Goal: Task Accomplishment & Management: Complete application form

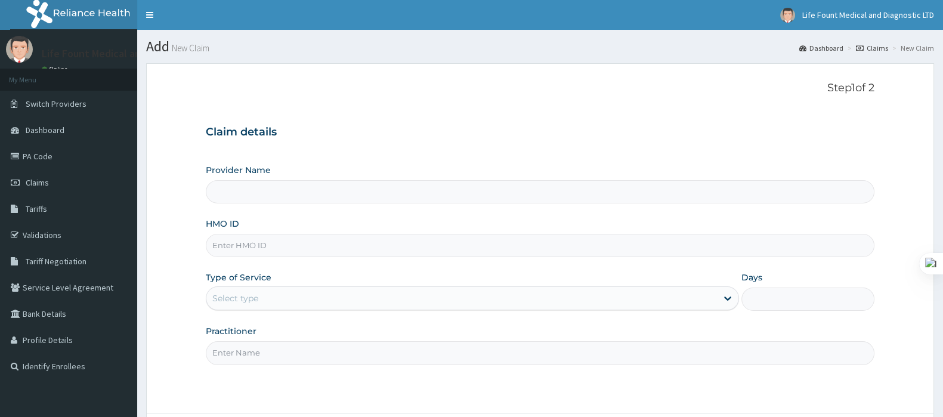
click at [267, 192] on input "Provider Name" at bounding box center [540, 191] width 669 height 23
paste input "PRS/10080/B"
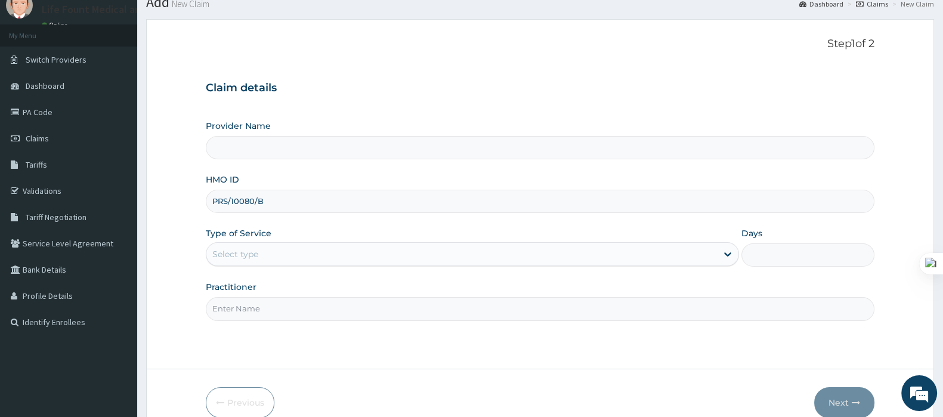
scroll to position [74, 0]
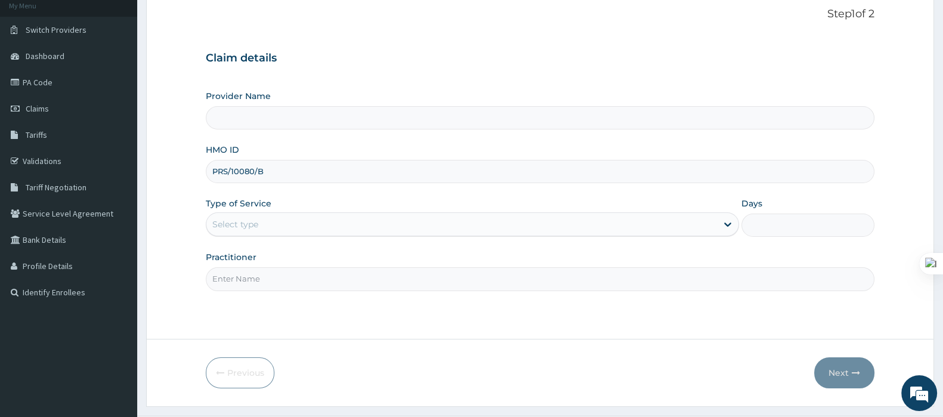
type input "PRS/10080/B"
click at [274, 221] on div "Select type" at bounding box center [461, 224] width 511 height 19
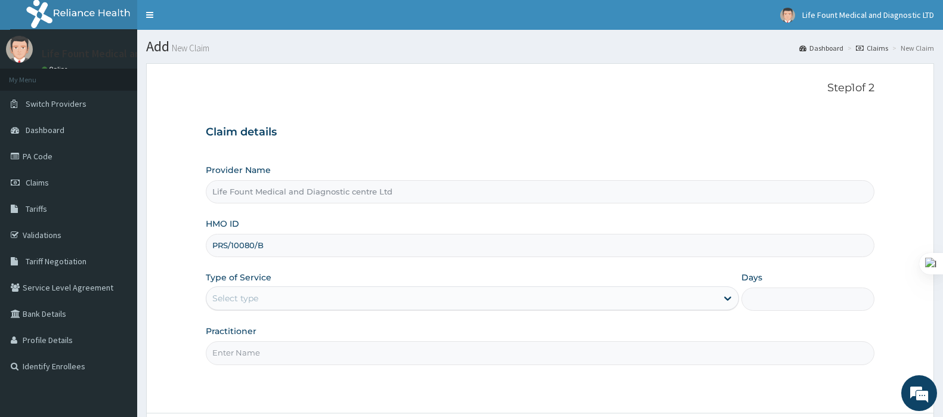
type input "PRS/10080/B"
click at [295, 286] on div "Select type" at bounding box center [472, 298] width 533 height 24
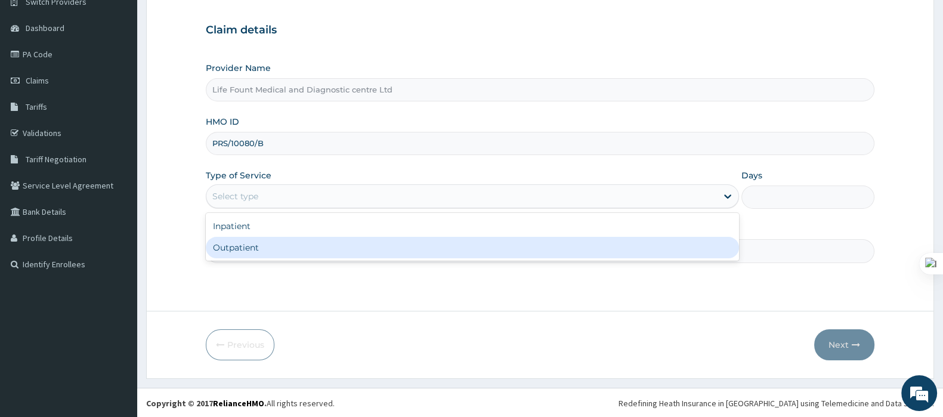
click at [286, 251] on div "Outpatient" at bounding box center [472, 247] width 533 height 21
type input "1"
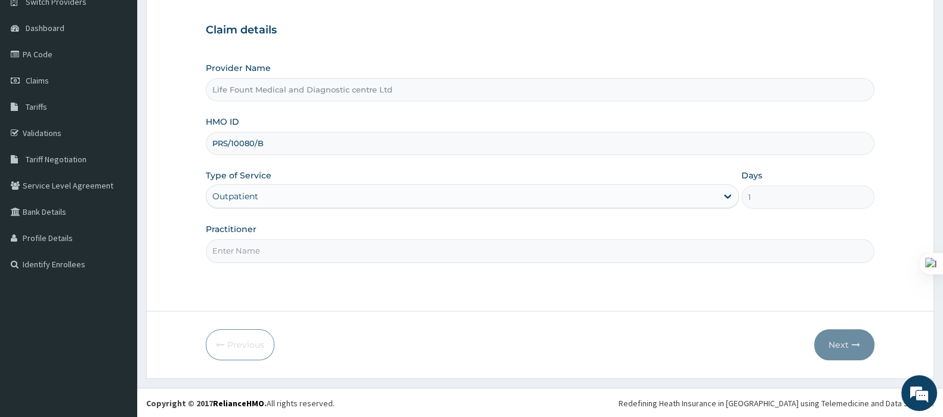
click at [286, 249] on input "Practitioner" at bounding box center [540, 250] width 669 height 23
drag, startPoint x: 265, startPoint y: 244, endPoint x: 271, endPoint y: 245, distance: 6.6
click at [268, 245] on input "DOCOTR" at bounding box center [540, 250] width 669 height 23
type input "DOCTOR [PERSON_NAME]"
click at [848, 339] on button "Next" at bounding box center [844, 344] width 60 height 31
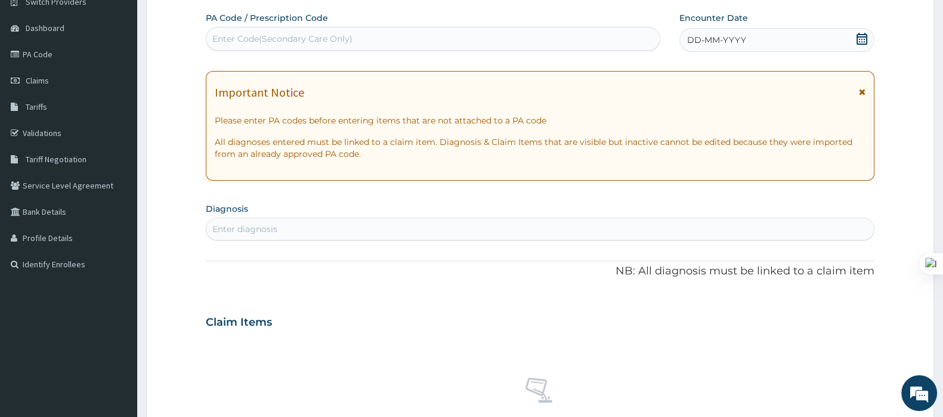
click at [864, 38] on icon at bounding box center [862, 39] width 11 height 12
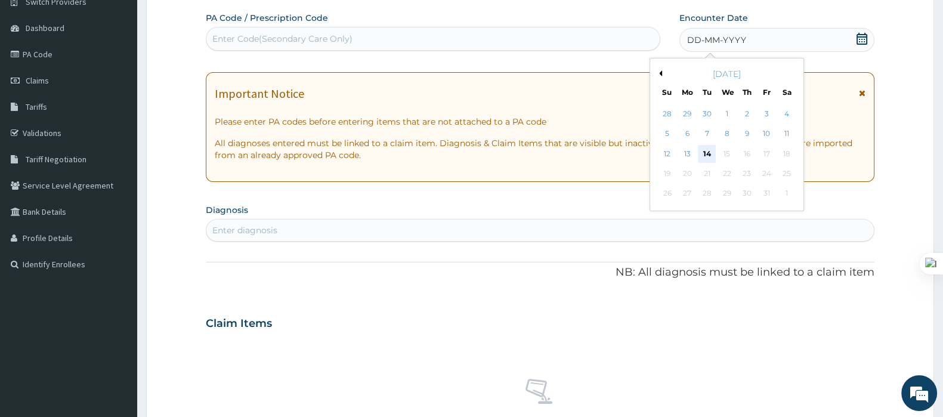
click at [705, 152] on div "14" at bounding box center [707, 154] width 18 height 18
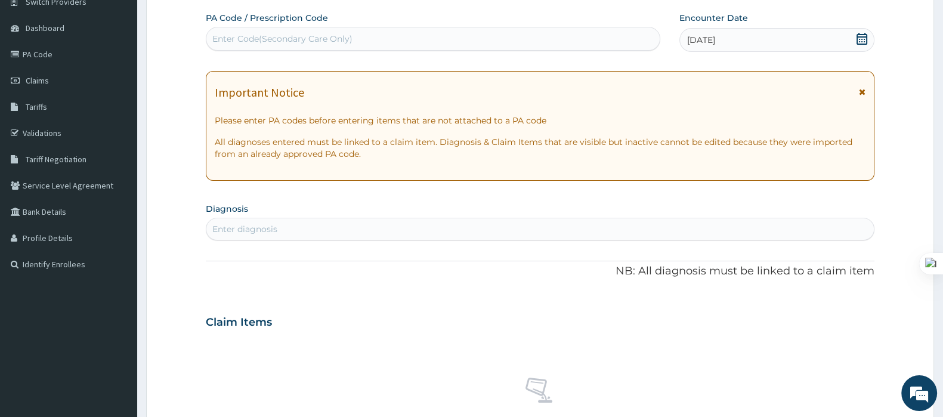
click at [499, 224] on div "Enter diagnosis" at bounding box center [539, 228] width 667 height 19
type input "MALARIA"
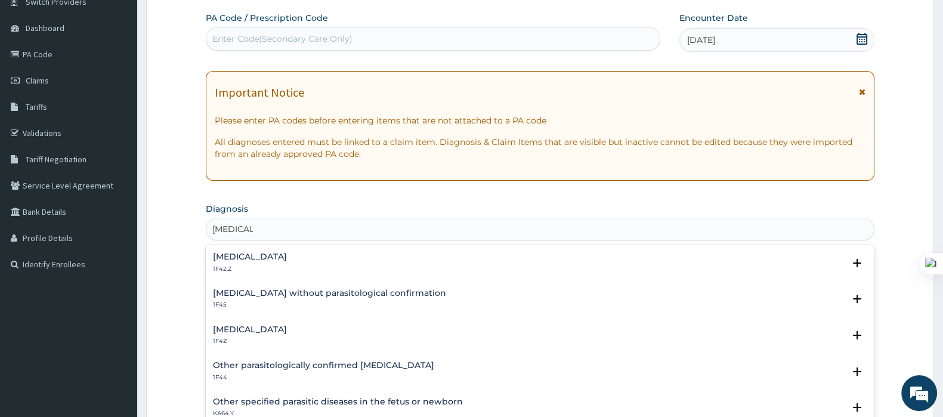
click at [285, 325] on h4 "Malaria, unspecified" at bounding box center [250, 329] width 74 height 9
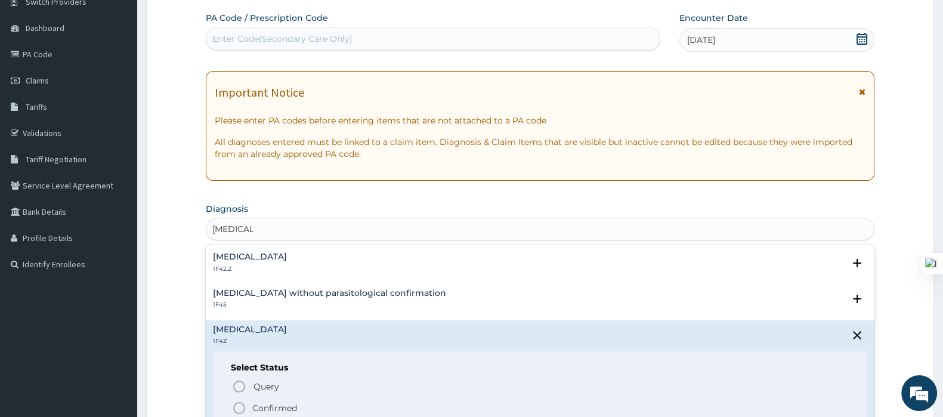
click at [256, 405] on p "Confirmed" at bounding box center [274, 408] width 45 height 12
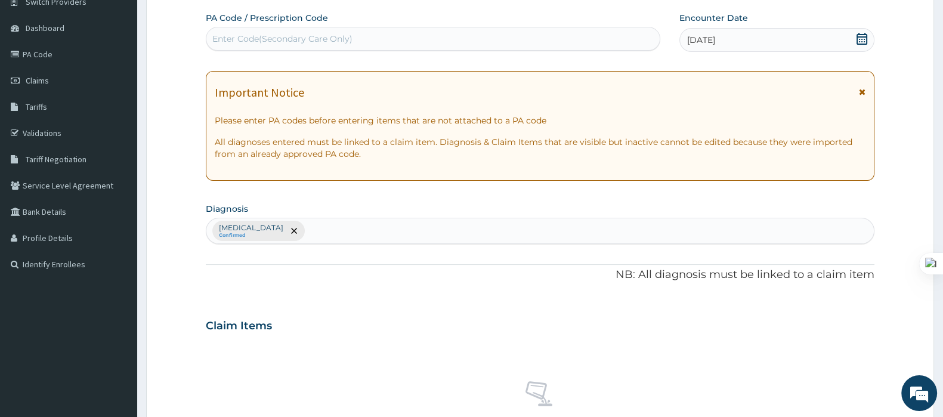
click at [379, 228] on div "Malaria, unspecified Confirmed" at bounding box center [539, 230] width 667 height 25
type input "SEPSIS"
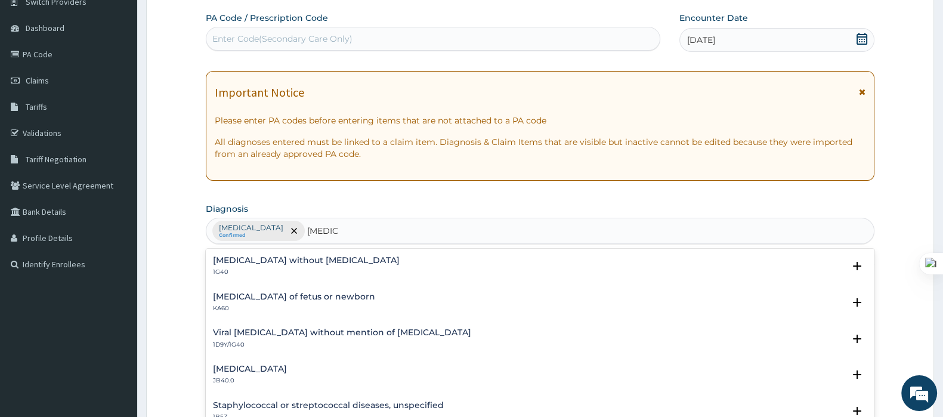
click at [267, 264] on h4 "Sepsis without septic shock" at bounding box center [306, 260] width 187 height 9
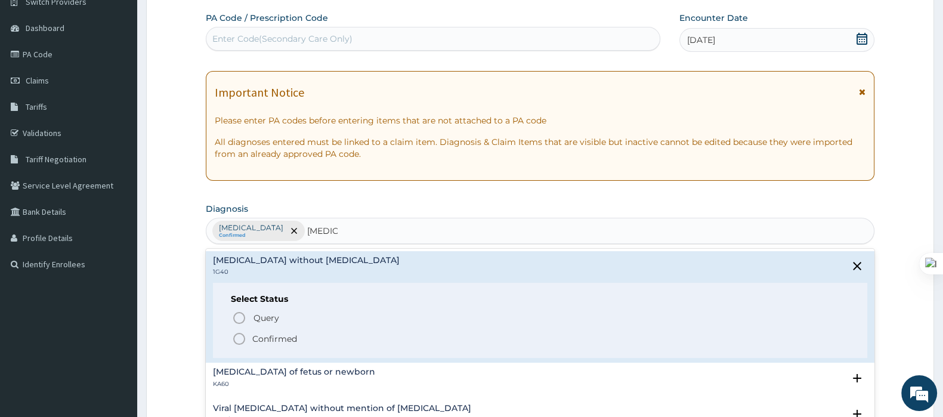
click at [259, 345] on div "Select Status Query Query covers suspected (?), Keep in view (kiv), Ruled out (…" at bounding box center [540, 321] width 654 height 76
drag, startPoint x: 266, startPoint y: 338, endPoint x: 397, endPoint y: 289, distance: 139.3
click at [267, 338] on p "Confirmed" at bounding box center [274, 339] width 45 height 12
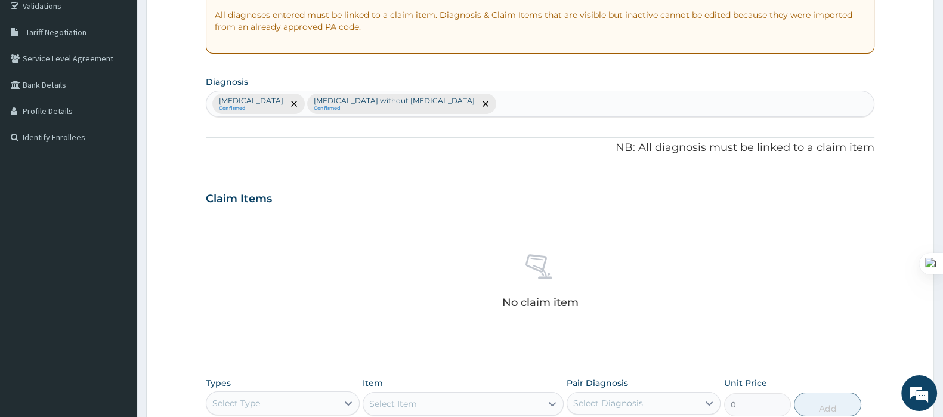
scroll to position [441, 0]
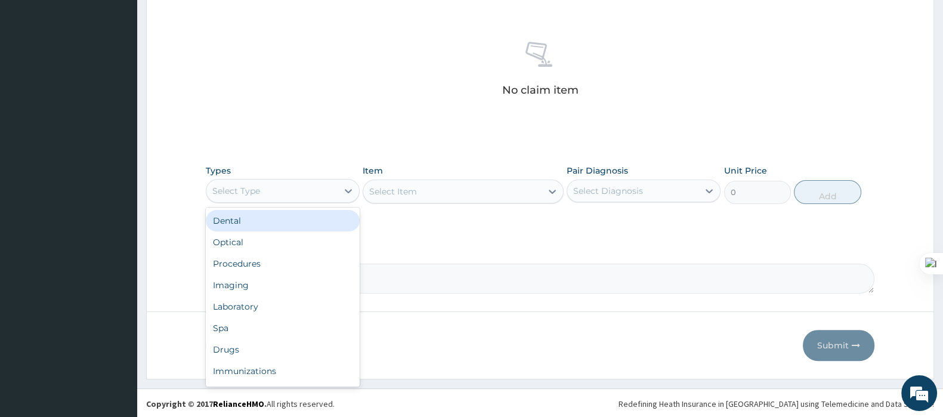
click at [335, 185] on div "Select Type" at bounding box center [271, 190] width 131 height 19
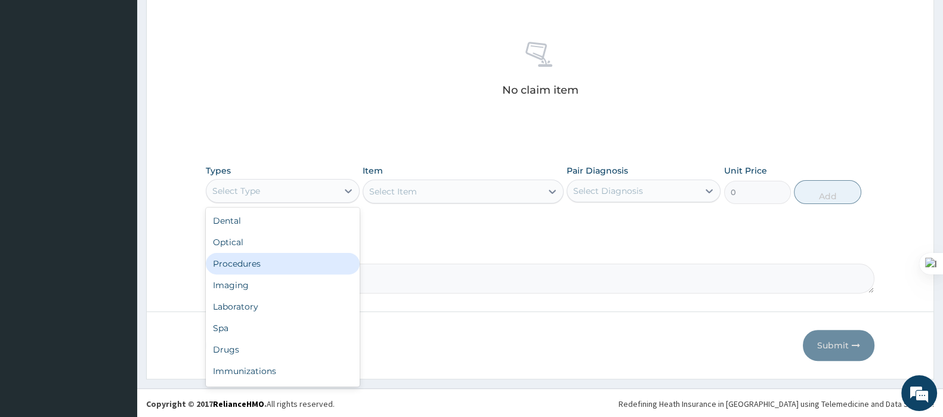
click at [290, 267] on div "Procedures" at bounding box center [283, 263] width 154 height 21
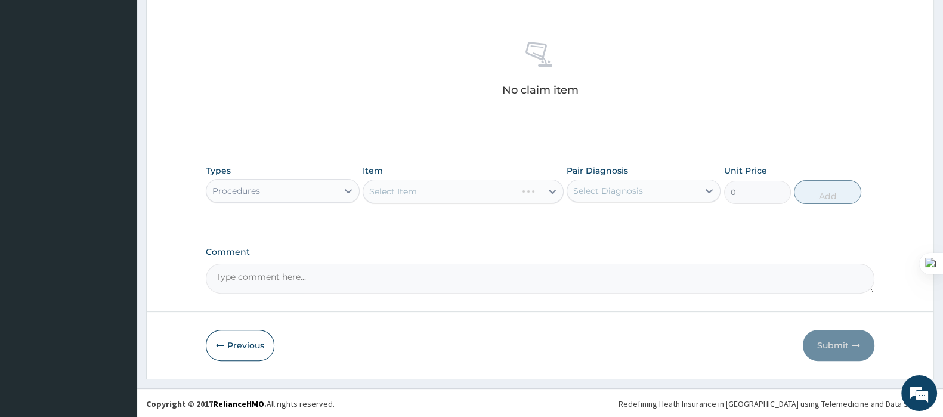
click at [416, 190] on div "Select Item" at bounding box center [463, 192] width 200 height 24
click at [452, 194] on div "Select Item" at bounding box center [452, 191] width 178 height 19
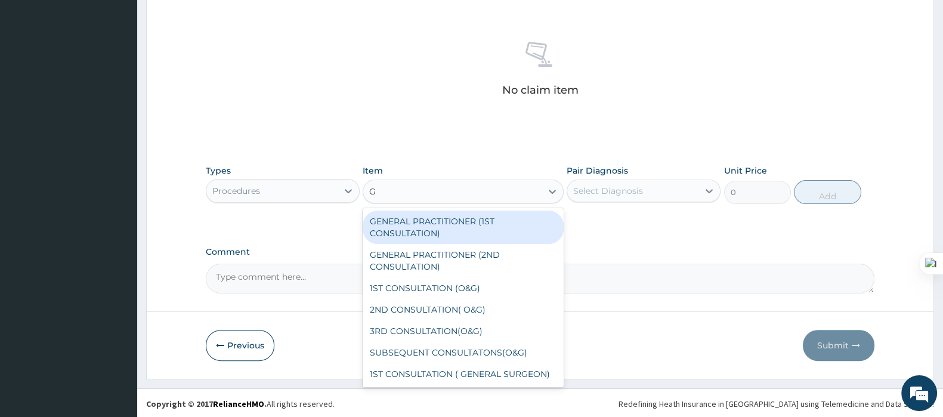
type input "GP"
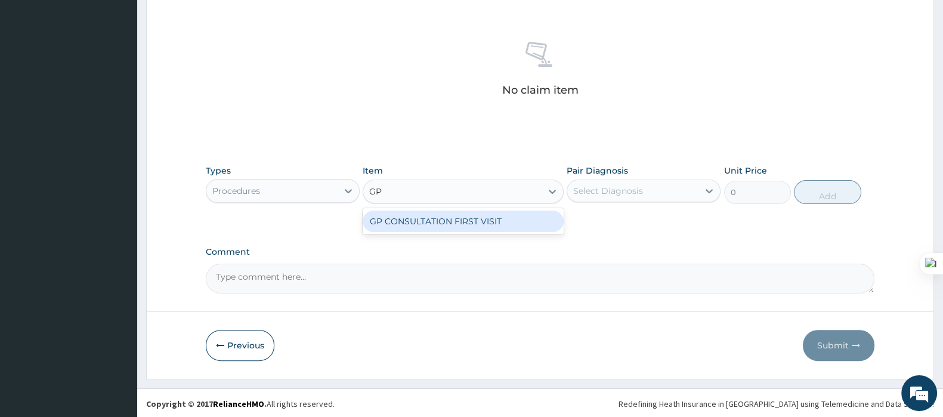
click at [503, 224] on div "GP CONSULTATION FIRST VISIT" at bounding box center [463, 221] width 200 height 21
type input "3000"
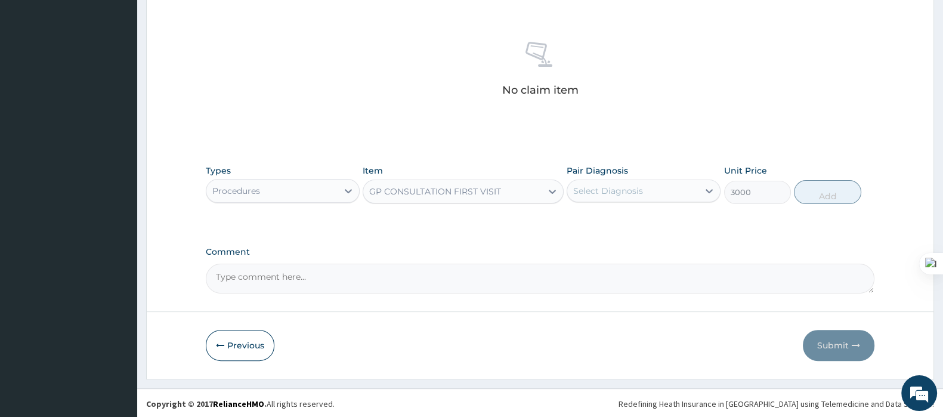
click at [624, 183] on div "Select Diagnosis" at bounding box center [632, 190] width 131 height 19
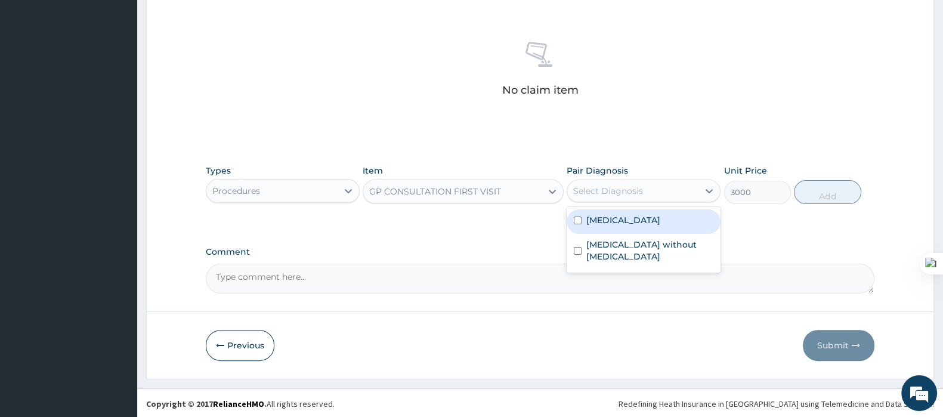
drag, startPoint x: 616, startPoint y: 211, endPoint x: 612, endPoint y: 243, distance: 31.9
click at [618, 217] on div "Malaria, unspecified" at bounding box center [644, 221] width 154 height 24
checkbox input "true"
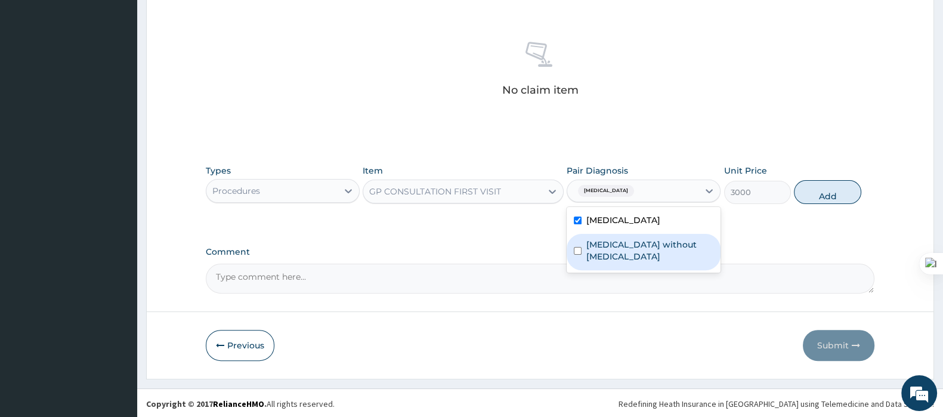
click at [610, 248] on label "Sepsis without septic shock" at bounding box center [649, 251] width 127 height 24
checkbox input "true"
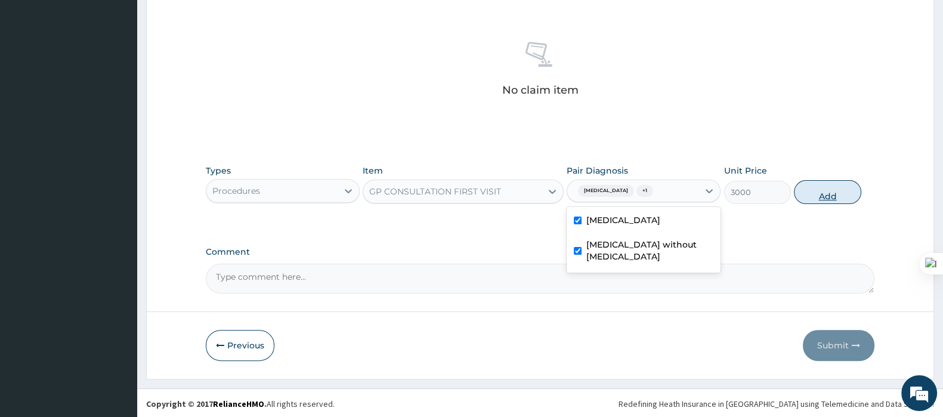
click at [820, 189] on button "Add" at bounding box center [827, 192] width 67 height 24
type input "0"
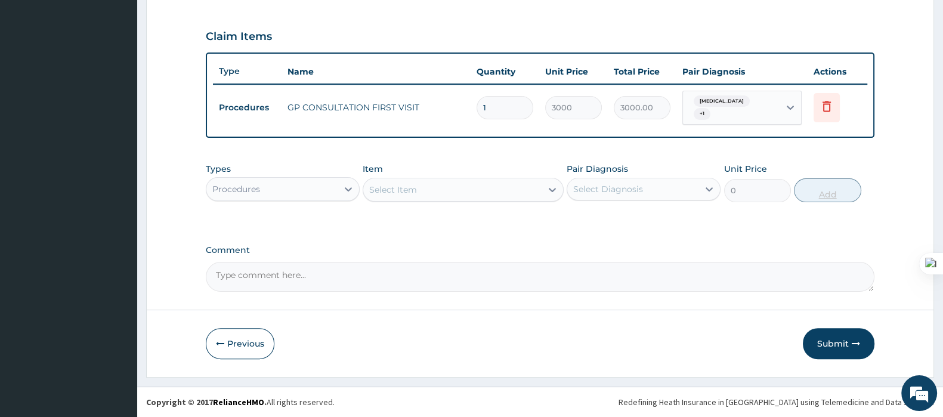
scroll to position [389, 0]
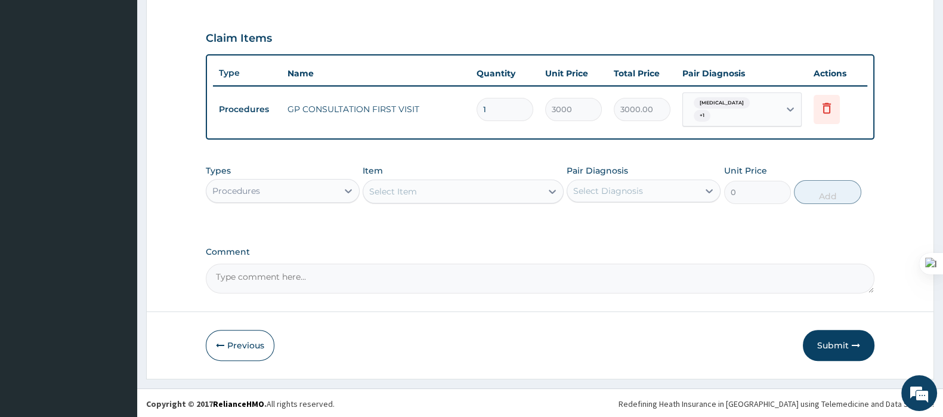
click at [300, 188] on div "Procedures" at bounding box center [271, 190] width 131 height 19
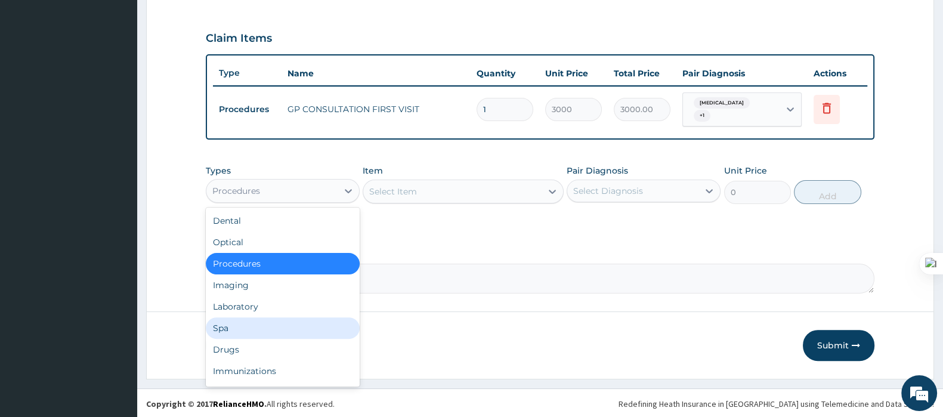
click at [235, 345] on div "Drugs" at bounding box center [283, 349] width 154 height 21
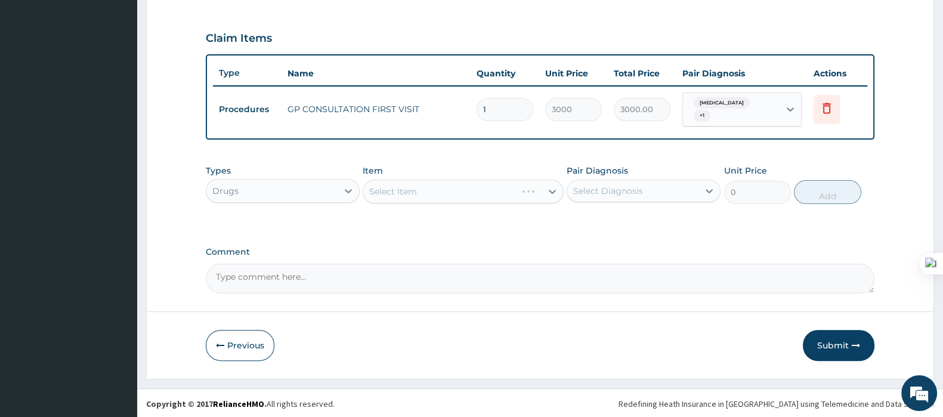
click at [417, 193] on div "Select Item" at bounding box center [463, 192] width 200 height 24
click at [397, 195] on div "Select Item" at bounding box center [463, 192] width 200 height 24
click at [397, 194] on div "Select Item" at bounding box center [463, 192] width 200 height 24
click at [397, 194] on div "Select Item" at bounding box center [393, 191] width 48 height 12
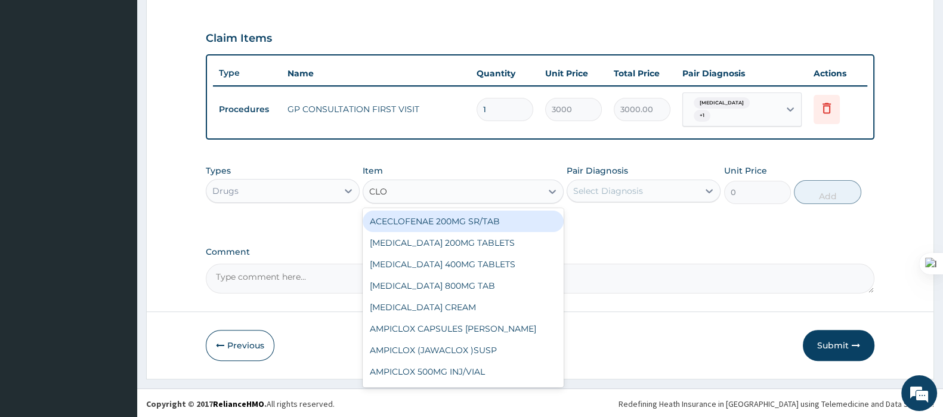
type input "CLOM"
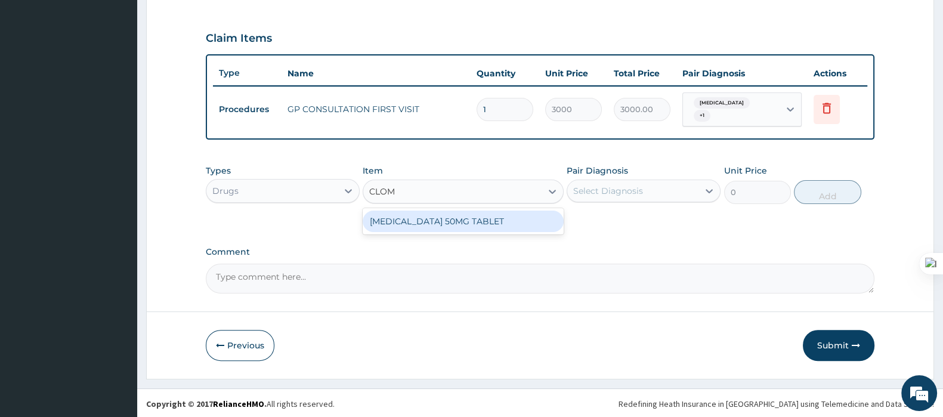
click at [461, 221] on div "CLOMID 50MG TABLET" at bounding box center [463, 221] width 200 height 21
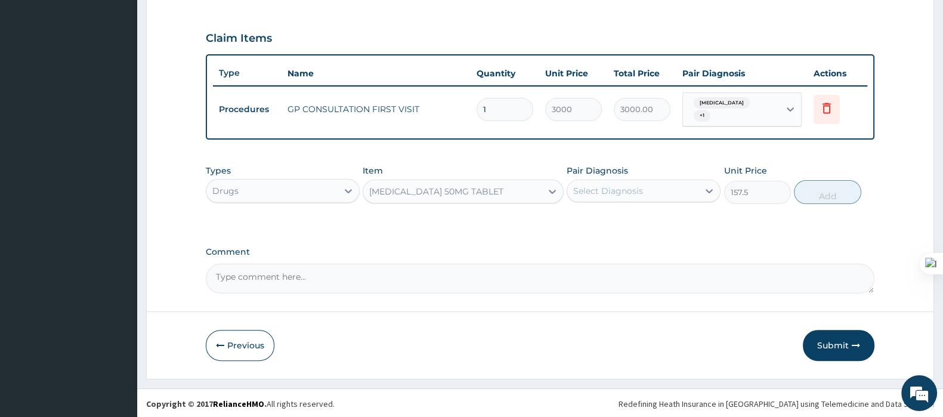
click at [316, 186] on div "Drugs" at bounding box center [271, 190] width 131 height 19
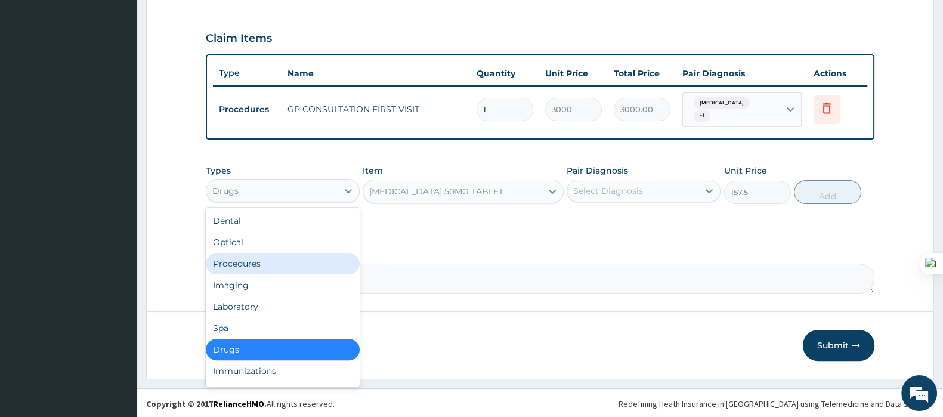
click at [249, 254] on div "Procedures" at bounding box center [283, 263] width 154 height 21
type input "0"
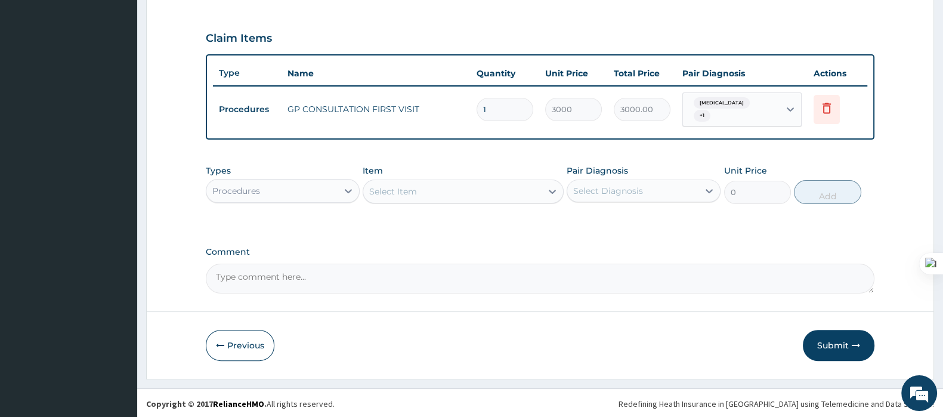
click at [422, 190] on div "Select Item" at bounding box center [452, 191] width 178 height 19
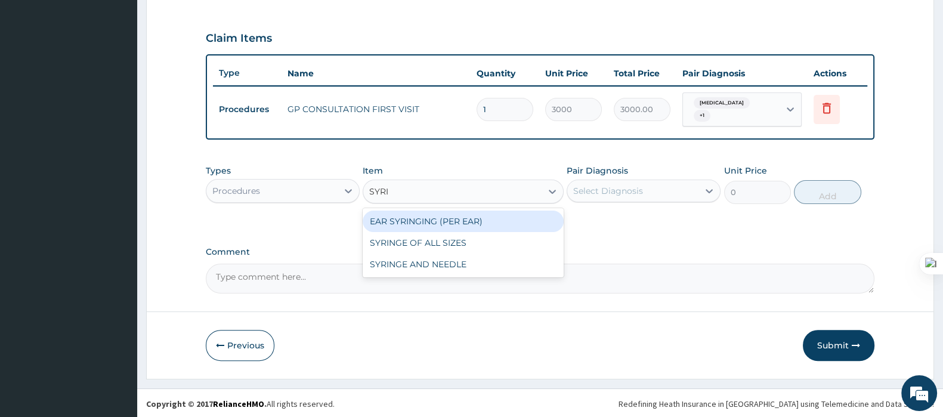
type input "SYRIN"
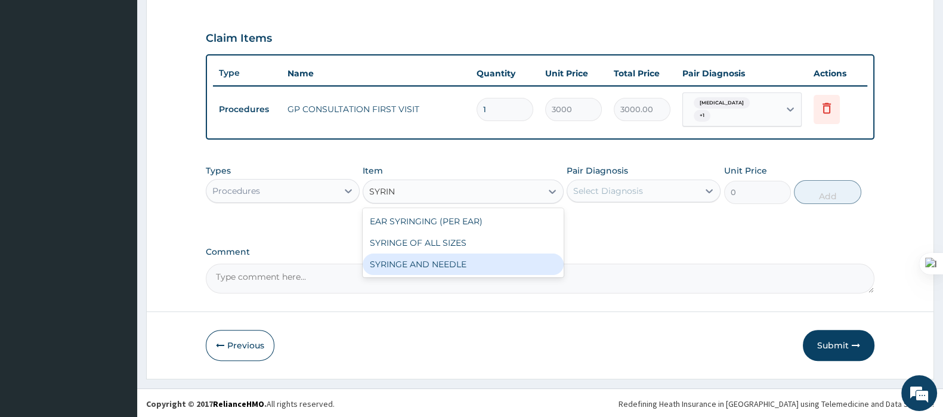
click at [439, 263] on div "SYRINGE AND NEEDLE" at bounding box center [463, 263] width 200 height 21
type input "100"
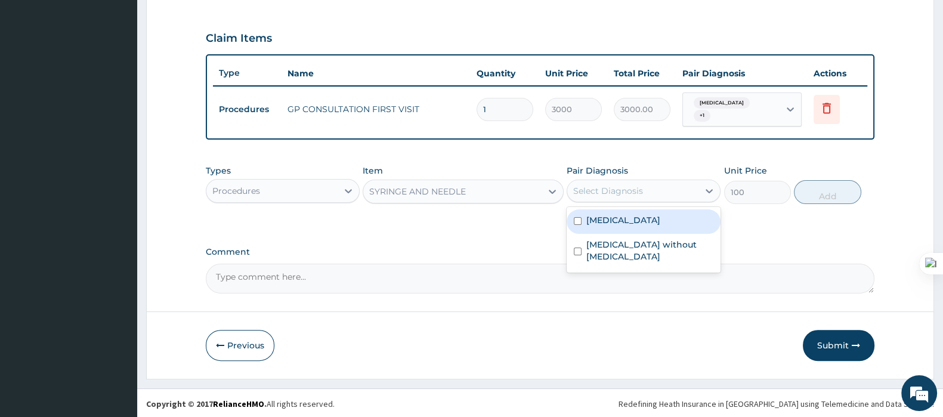
click at [611, 187] on div "Select Diagnosis" at bounding box center [608, 191] width 70 height 12
drag, startPoint x: 601, startPoint y: 223, endPoint x: 602, endPoint y: 249, distance: 25.7
click at [601, 226] on div "Malaria, unspecified" at bounding box center [644, 221] width 154 height 24
checkbox input "true"
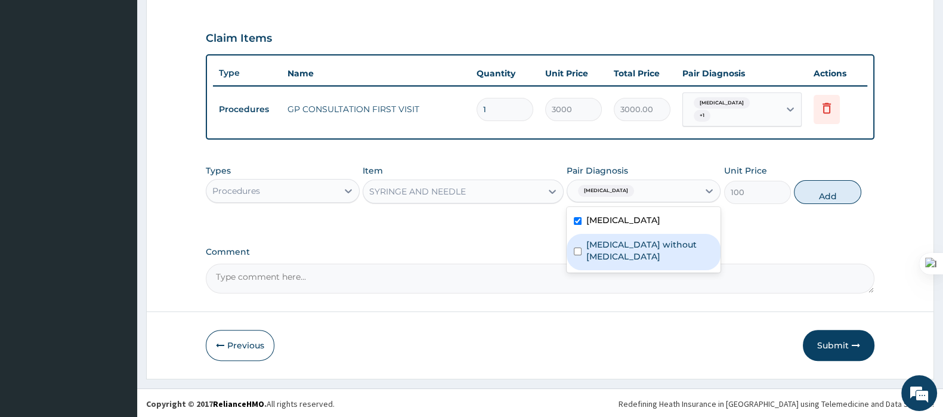
click at [602, 249] on div "Sepsis without septic shock" at bounding box center [644, 252] width 154 height 36
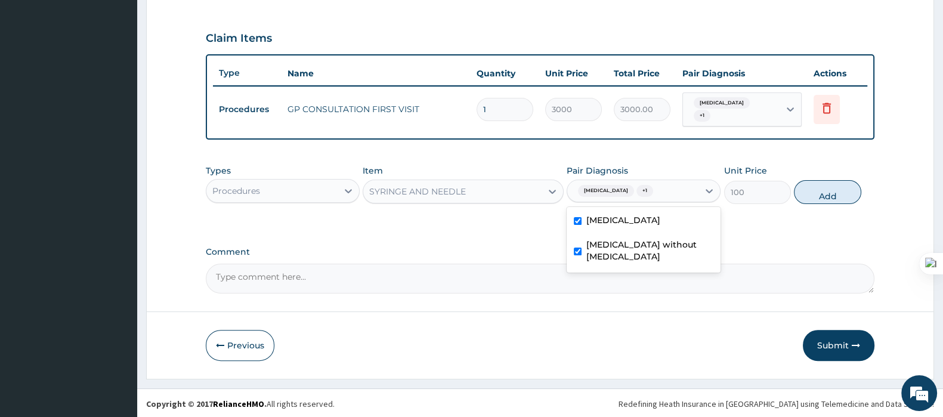
checkbox input "true"
click at [829, 196] on button "Add" at bounding box center [827, 192] width 67 height 24
type input "0"
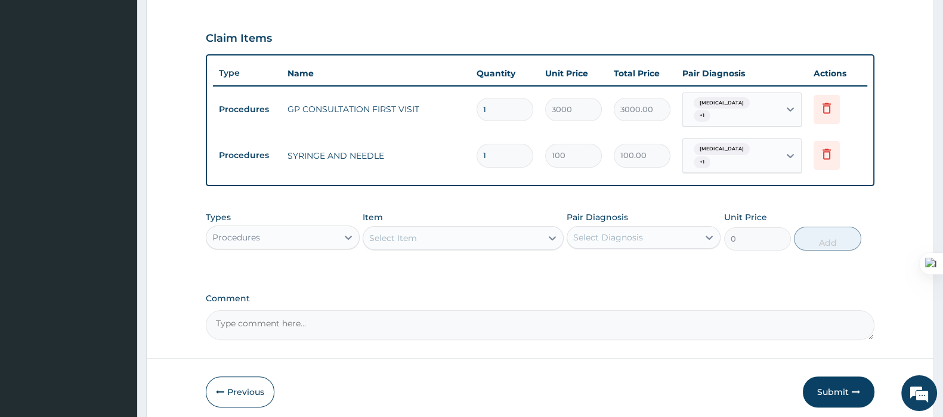
drag, startPoint x: 511, startPoint y: 152, endPoint x: 432, endPoint y: 169, distance: 80.2
click at [432, 169] on tr "Procedures SYRINGE AND NEEDLE 1 100 100.00 Malaria, unspecified + 1 Delete" at bounding box center [540, 155] width 654 height 47
type input "9"
type input "900.00"
type input "9"
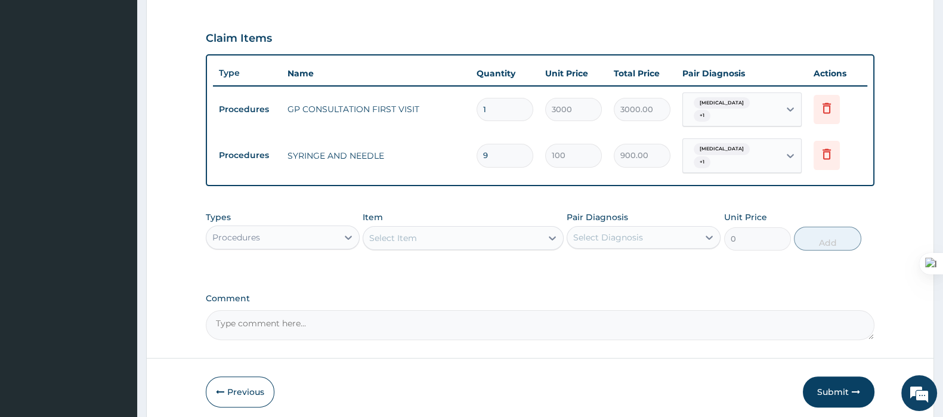
click at [333, 237] on div "Procedures" at bounding box center [271, 237] width 131 height 19
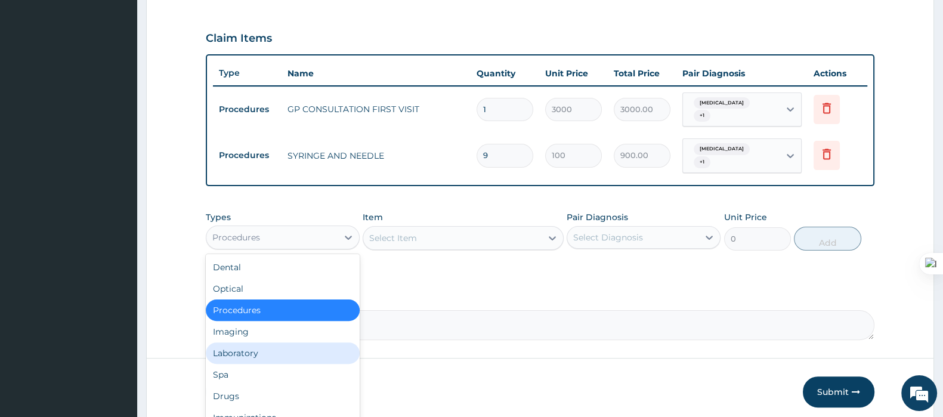
click at [253, 348] on div "Laboratory" at bounding box center [283, 352] width 154 height 21
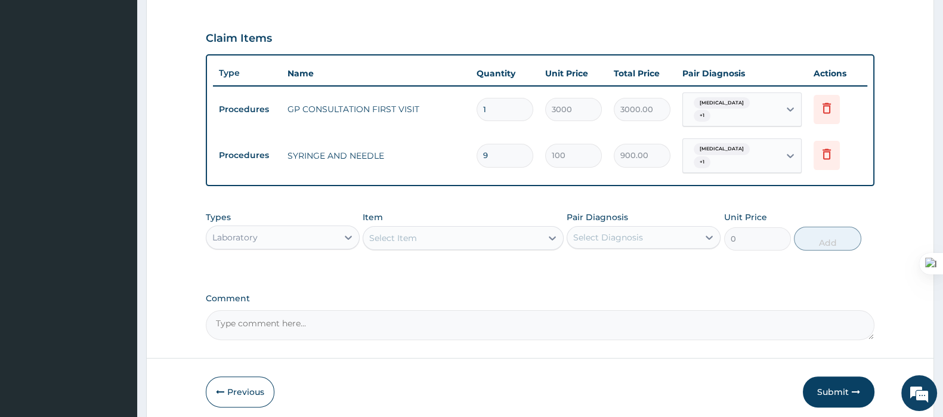
click at [468, 237] on div "Select Item" at bounding box center [452, 237] width 178 height 19
type input "GENT"
click at [321, 232] on div "Laboratory" at bounding box center [271, 237] width 131 height 19
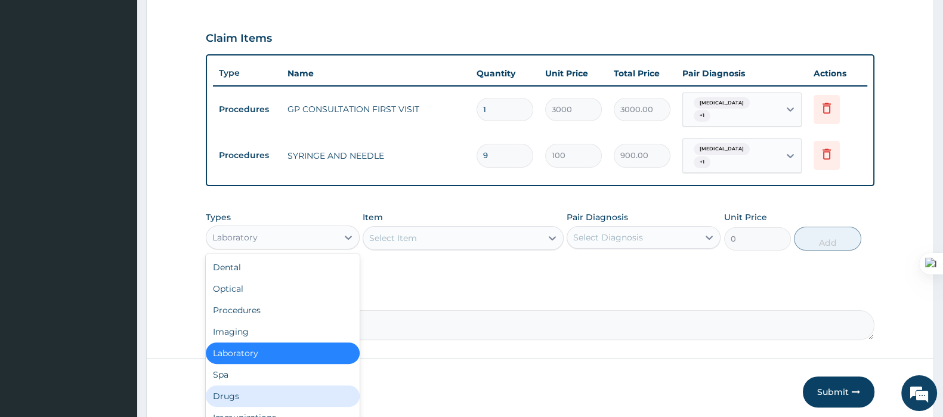
drag, startPoint x: 245, startPoint y: 390, endPoint x: 255, endPoint y: 379, distance: 14.8
click at [245, 392] on div "Drugs" at bounding box center [283, 395] width 154 height 21
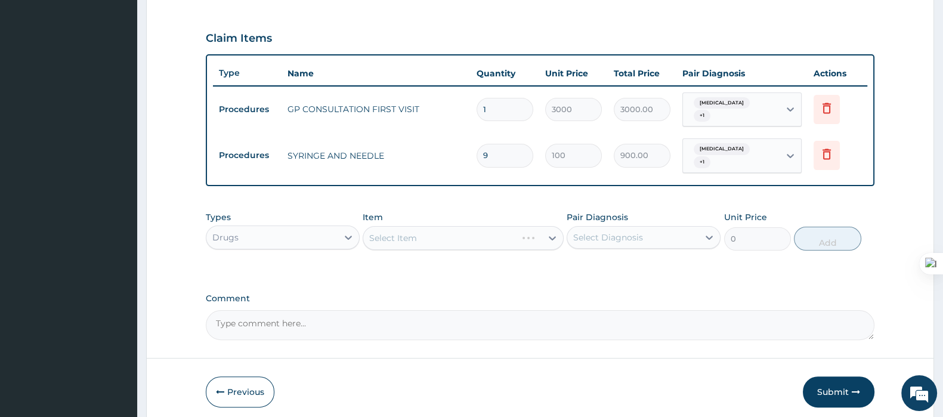
click at [403, 237] on div "Select Item" at bounding box center [463, 238] width 200 height 24
click at [398, 237] on div "Select Item" at bounding box center [463, 238] width 200 height 24
click at [406, 240] on div "Select Item" at bounding box center [463, 238] width 200 height 24
click at [439, 234] on div "Select Item" at bounding box center [463, 238] width 200 height 24
click at [437, 234] on div "Select Item" at bounding box center [463, 238] width 200 height 24
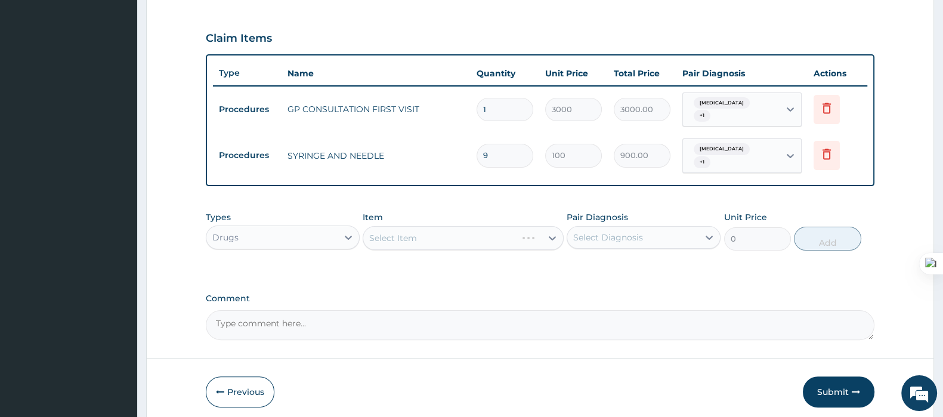
click at [440, 243] on div "Select Item" at bounding box center [463, 238] width 200 height 24
click at [399, 242] on div "Select Item" at bounding box center [463, 238] width 200 height 24
click at [423, 246] on div "Select Item" at bounding box center [463, 238] width 200 height 24
click at [421, 233] on div "Select Item" at bounding box center [452, 237] width 178 height 19
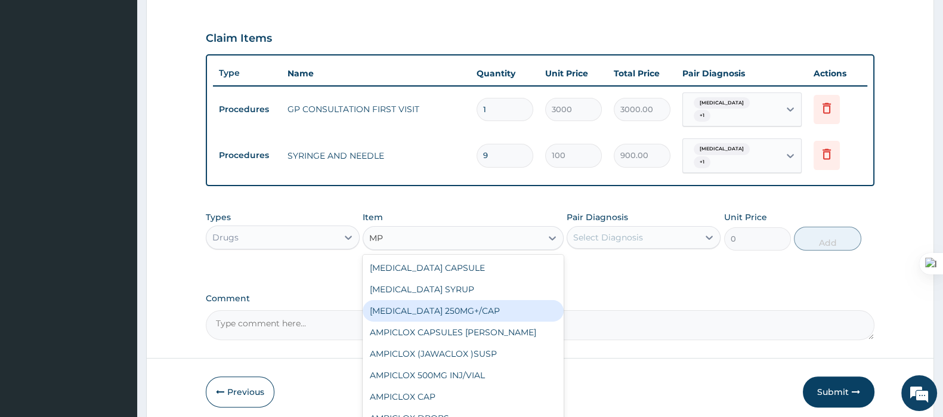
type input "MP"
click at [332, 242] on div "Drugs" at bounding box center [271, 237] width 131 height 19
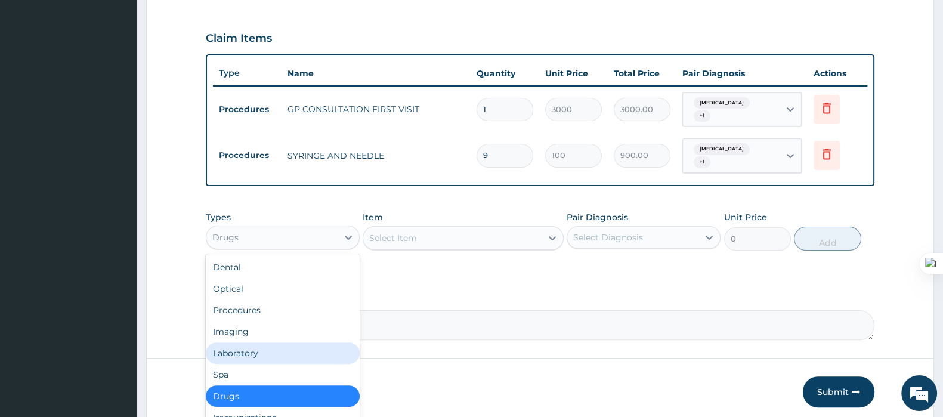
click at [248, 344] on div "Laboratory" at bounding box center [283, 352] width 154 height 21
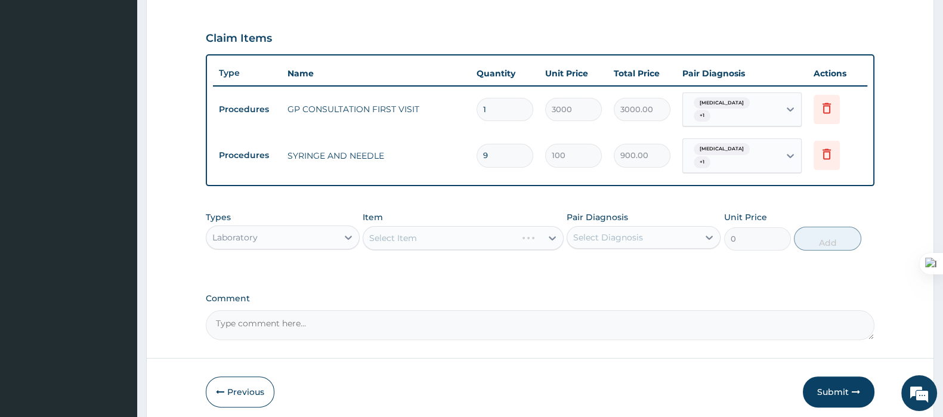
click at [415, 236] on div "Select Item" at bounding box center [463, 238] width 200 height 24
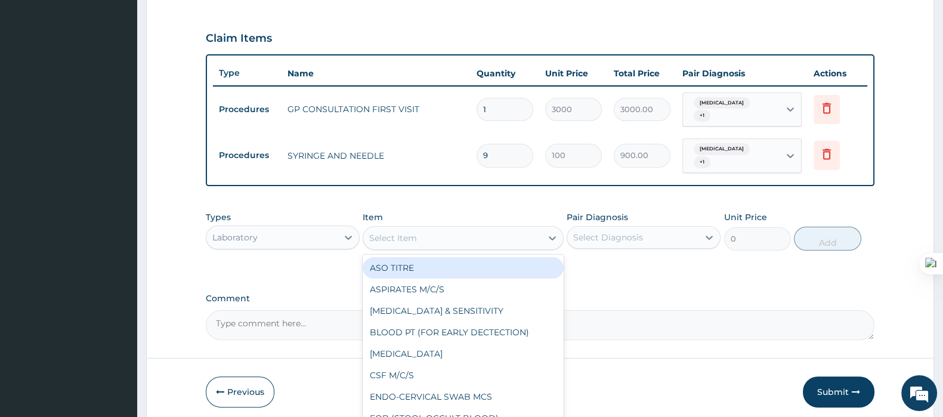
click at [415, 237] on div "Select Item" at bounding box center [393, 238] width 48 height 12
type input "MP"
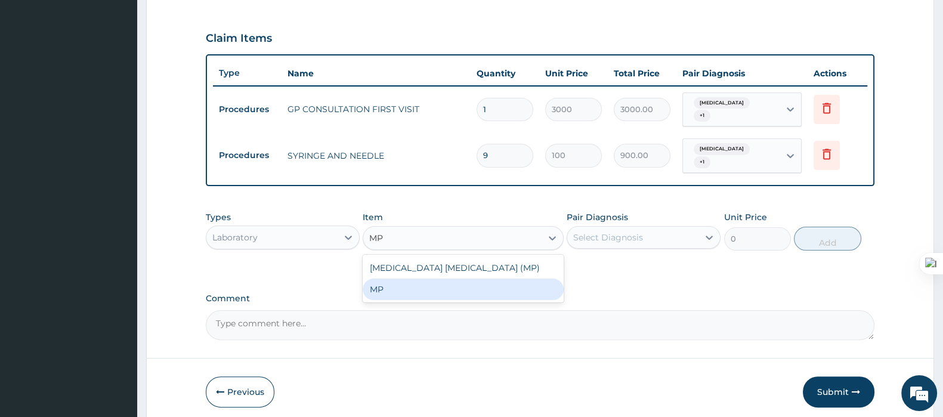
click at [419, 289] on div "MP" at bounding box center [463, 289] width 200 height 21
type input "1500"
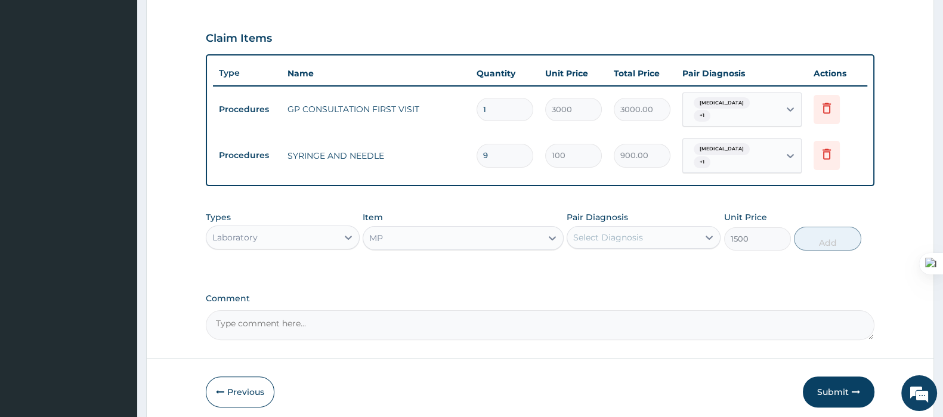
click at [633, 234] on div "Select Diagnosis" at bounding box center [608, 237] width 70 height 12
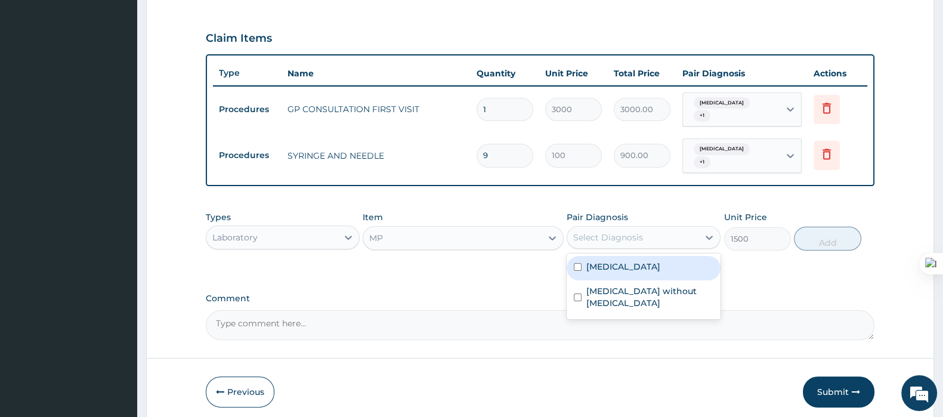
drag, startPoint x: 615, startPoint y: 262, endPoint x: 716, endPoint y: 253, distance: 101.7
click at [620, 262] on label "Malaria, unspecified" at bounding box center [623, 267] width 74 height 12
checkbox input "true"
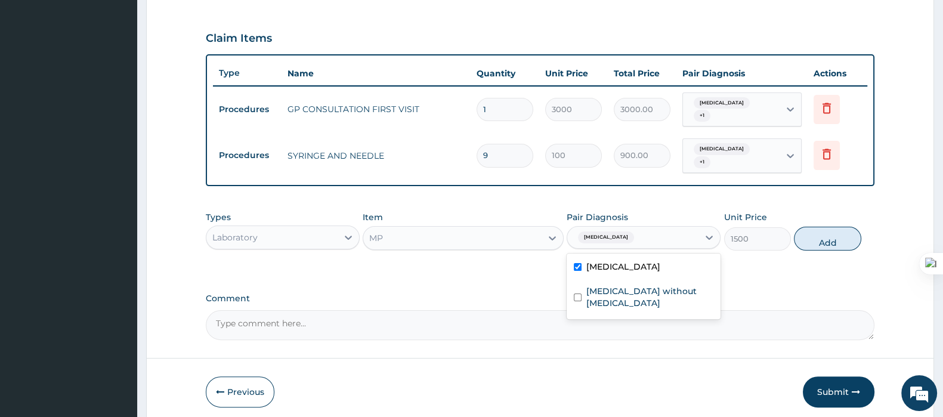
click at [823, 243] on button "Add" at bounding box center [827, 239] width 67 height 24
type input "0"
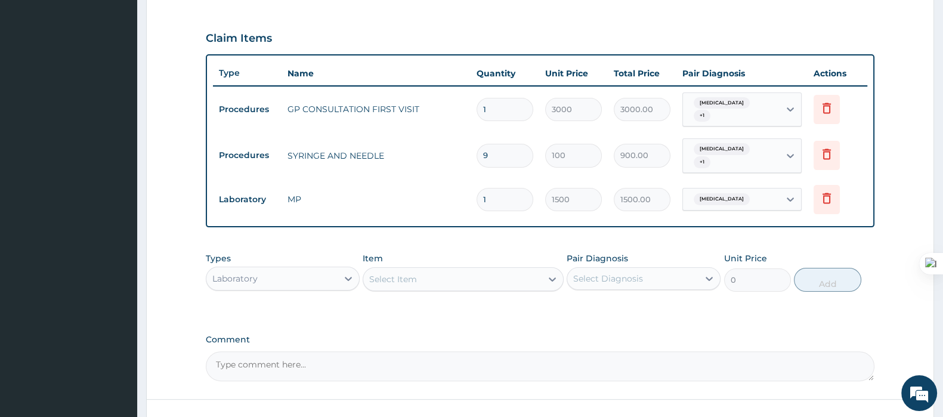
click at [406, 274] on div "Select Item" at bounding box center [393, 279] width 48 height 12
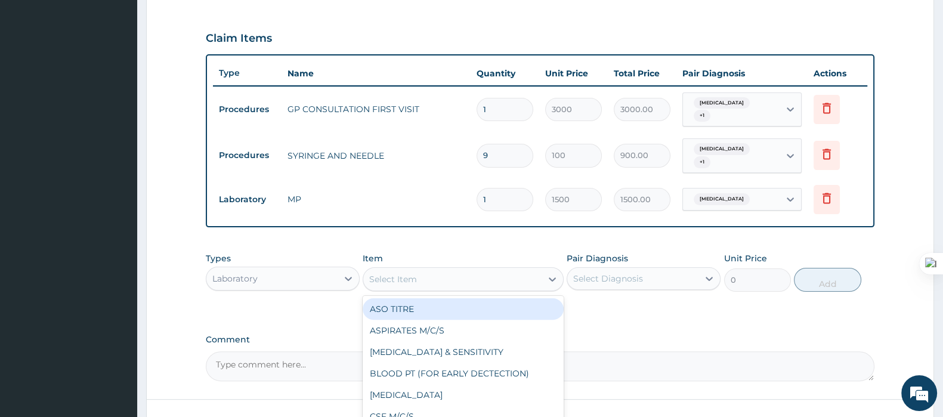
type input "G"
type input "FBC"
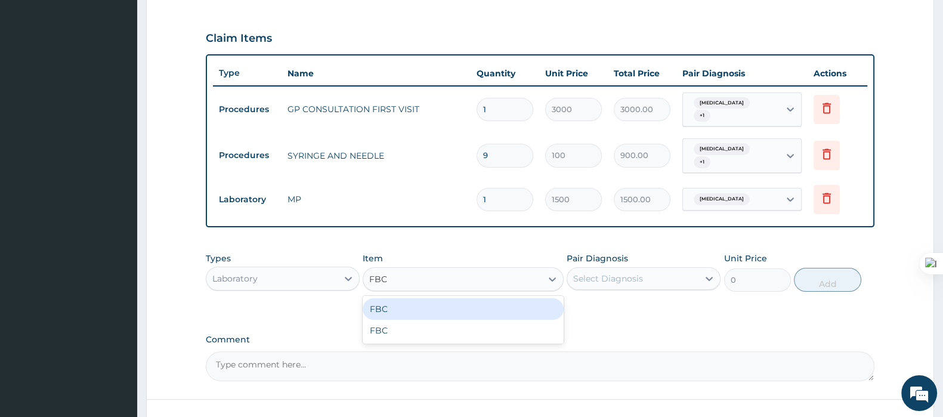
click at [408, 329] on div "FBC" at bounding box center [463, 330] width 200 height 21
type input "4000"
click at [614, 269] on div "Select Diagnosis" at bounding box center [632, 278] width 131 height 19
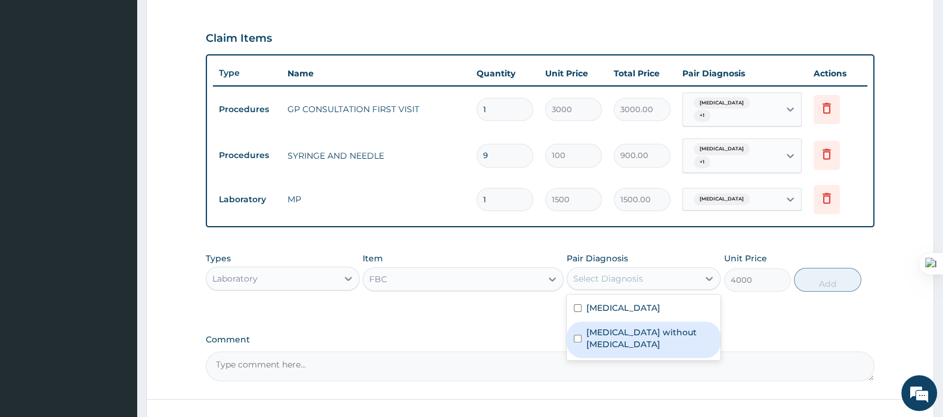
drag, startPoint x: 603, startPoint y: 329, endPoint x: 739, endPoint y: 311, distance: 137.2
click at [603, 330] on label "Sepsis without septic shock" at bounding box center [649, 338] width 127 height 24
checkbox input "true"
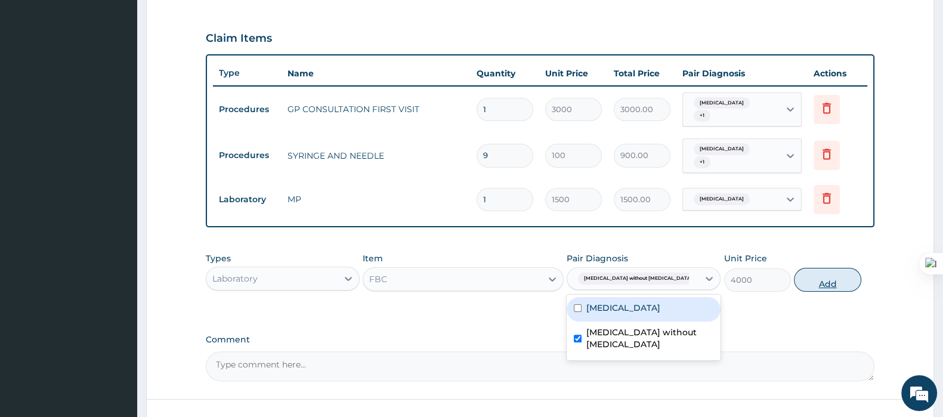
click at [814, 279] on button "Add" at bounding box center [827, 280] width 67 height 24
type input "0"
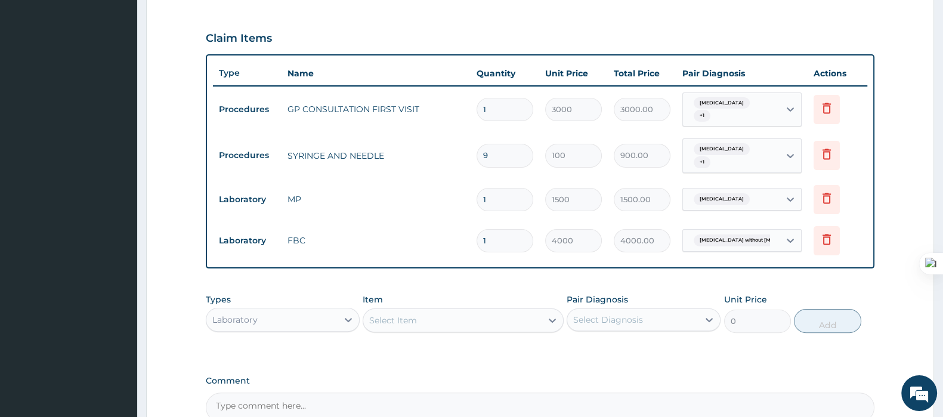
click at [307, 321] on div "Laboratory" at bounding box center [271, 319] width 131 height 19
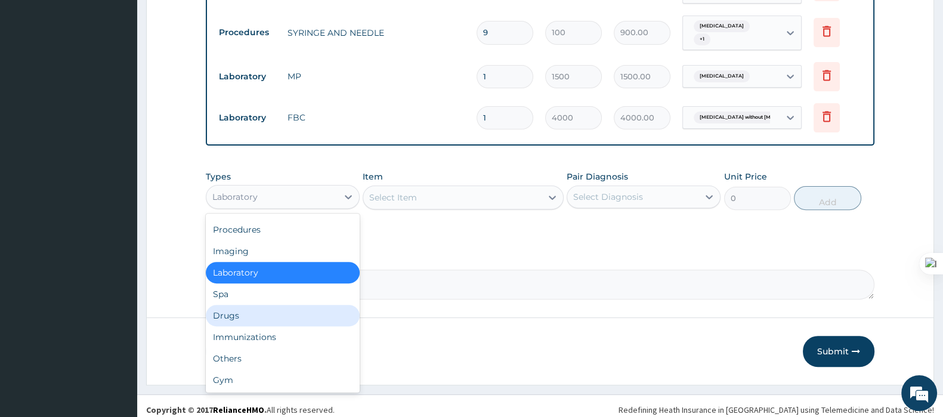
scroll to position [518, 0]
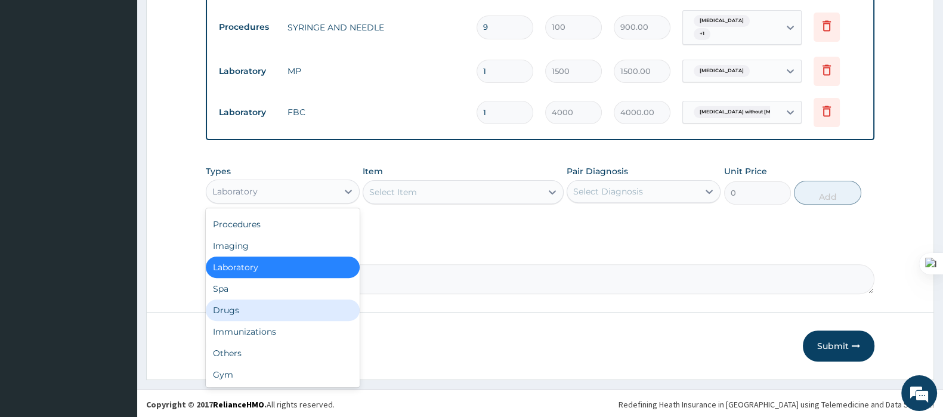
click at [242, 307] on div "Drugs" at bounding box center [283, 309] width 154 height 21
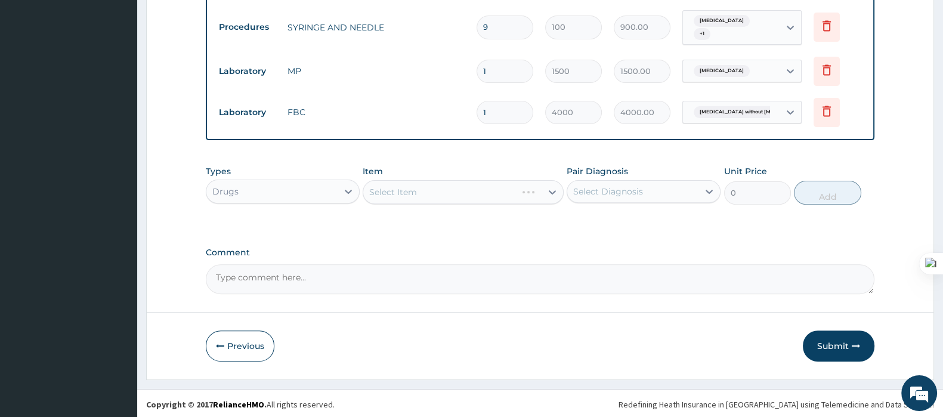
click at [429, 191] on div "Select Item" at bounding box center [463, 192] width 200 height 24
click at [412, 183] on div "Select Item" at bounding box center [463, 192] width 200 height 24
click at [430, 187] on div "Select Item" at bounding box center [463, 192] width 200 height 24
click at [431, 187] on div "Select Item" at bounding box center [452, 192] width 178 height 19
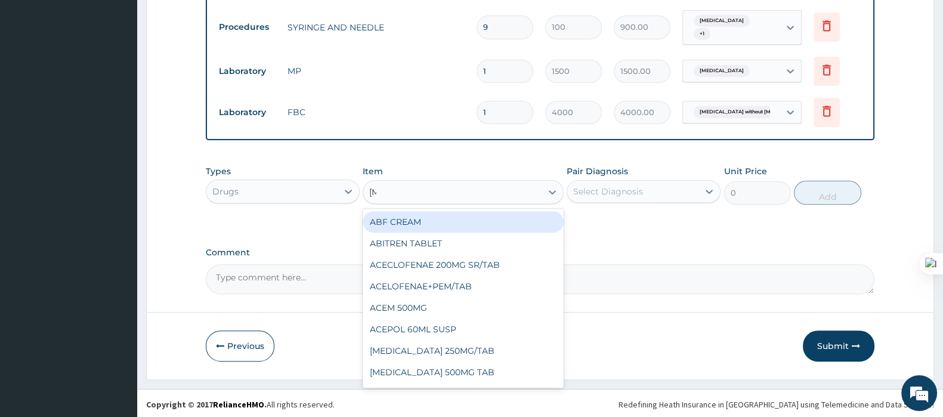
type input "AXONE"
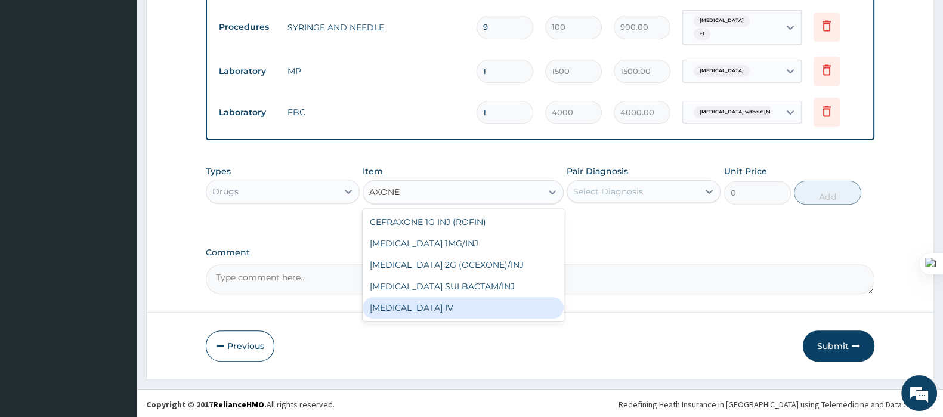
click at [422, 308] on div "CEFTRIAXONE IV" at bounding box center [463, 307] width 200 height 21
type input "2200"
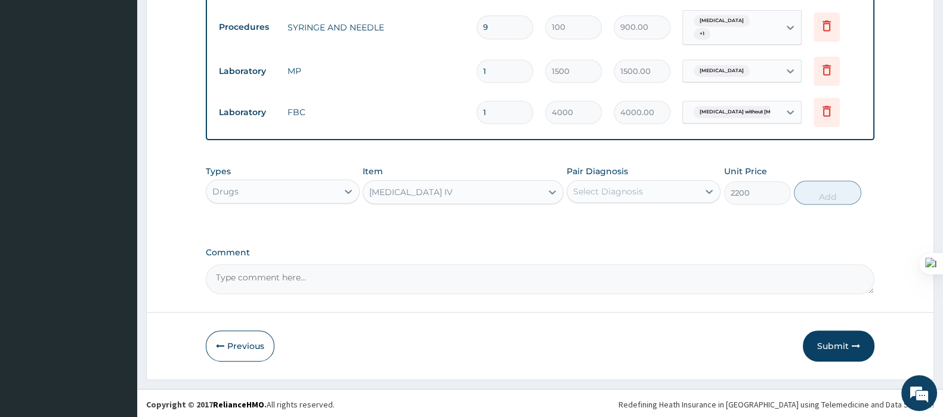
click at [614, 185] on div "Select Diagnosis" at bounding box center [608, 191] width 70 height 12
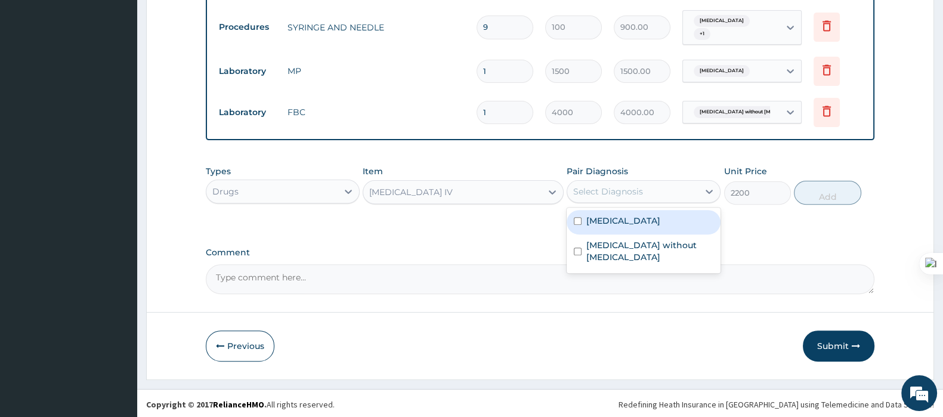
click at [607, 215] on label "Malaria, unspecified" at bounding box center [623, 221] width 74 height 12
checkbox input "true"
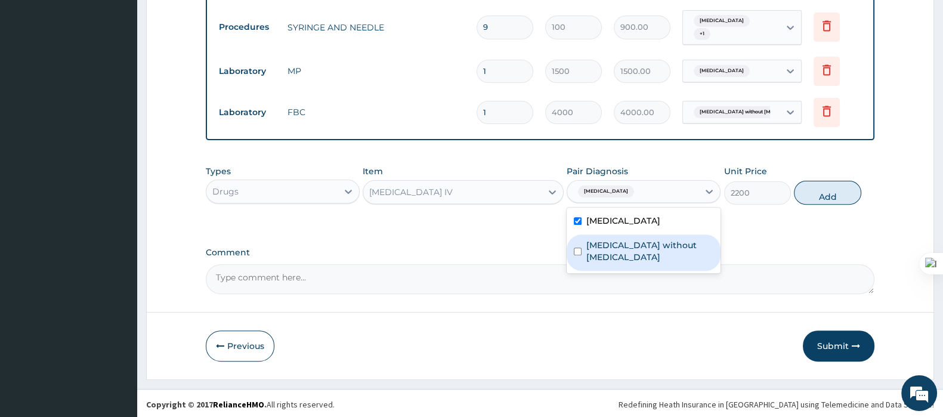
click at [604, 246] on label "Sepsis without septic shock" at bounding box center [649, 251] width 127 height 24
checkbox input "true"
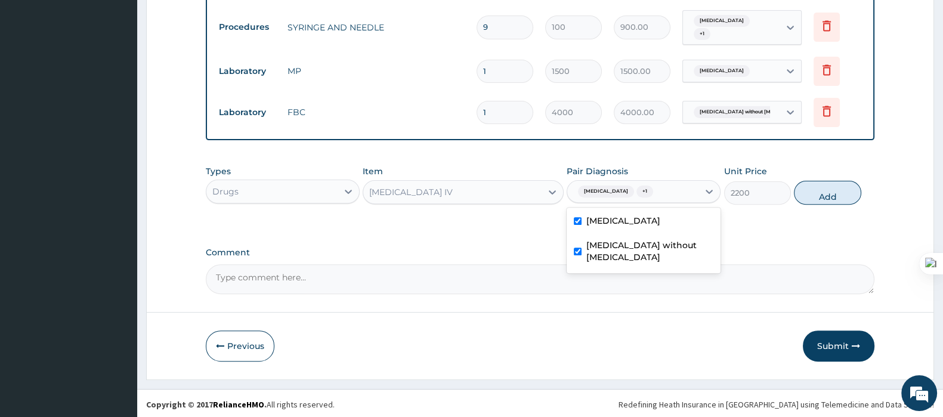
click at [613, 220] on label "Malaria, unspecified" at bounding box center [623, 221] width 74 height 12
checkbox input "false"
drag, startPoint x: 841, startPoint y: 198, endPoint x: 647, endPoint y: 174, distance: 195.3
click at [841, 197] on button "Add" at bounding box center [827, 193] width 67 height 24
type input "0"
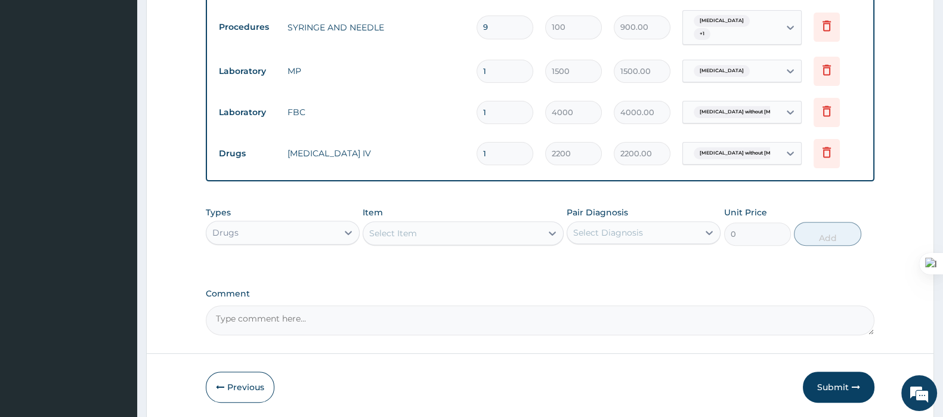
click at [455, 159] on tr "Drugs CEFTRIAXONE IV 1 2200 2200.00 Sepsis without septic shock Delete" at bounding box center [540, 153] width 654 height 41
type input "4"
type input "8800.00"
type input "4"
click at [432, 231] on div "Select Item" at bounding box center [452, 233] width 178 height 19
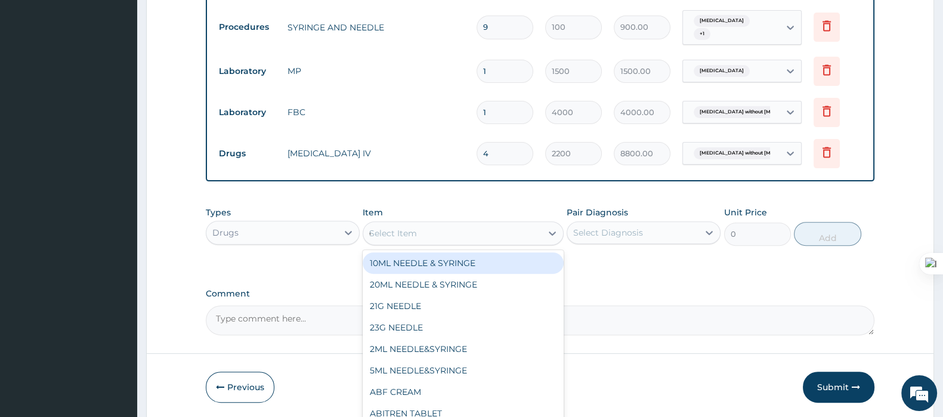
type input "GENT"
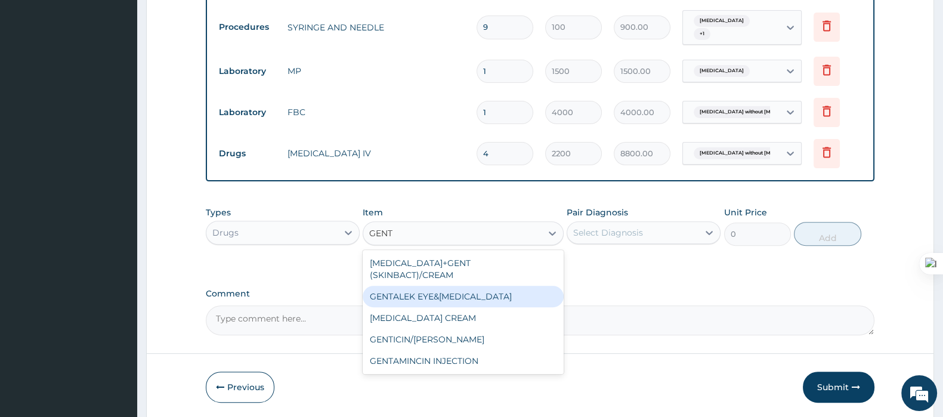
click at [440, 350] on div "GENTAMINCIN INJECTION" at bounding box center [463, 360] width 200 height 21
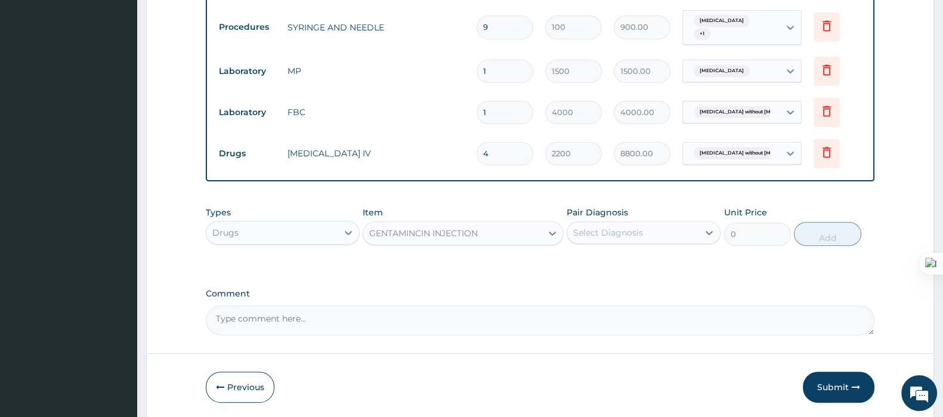
type input "1000"
click at [609, 228] on div "Select Diagnosis" at bounding box center [608, 233] width 70 height 12
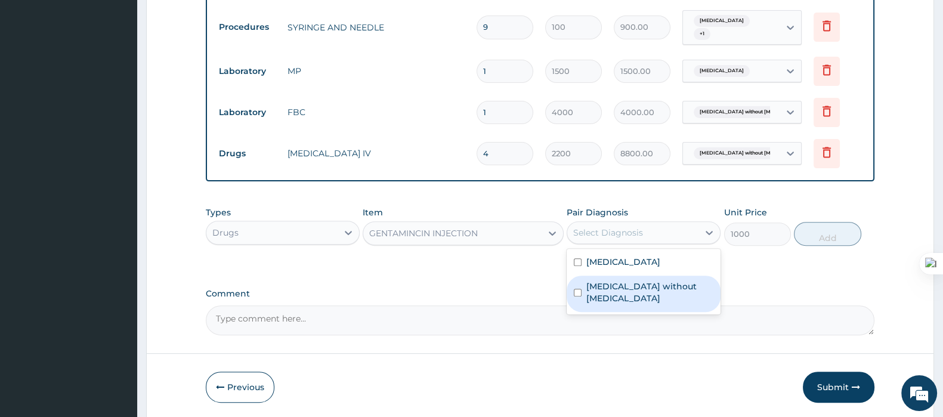
click at [602, 283] on label "Sepsis without septic shock" at bounding box center [649, 292] width 127 height 24
checkbox input "true"
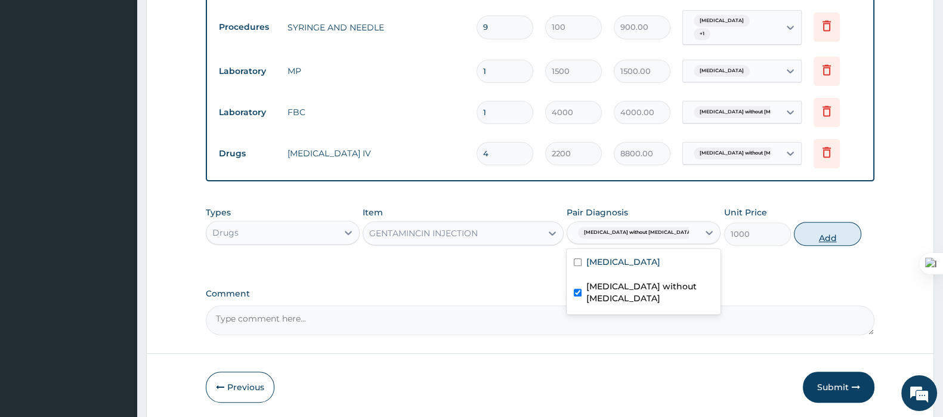
click at [820, 235] on button "Add" at bounding box center [827, 234] width 67 height 24
type input "0"
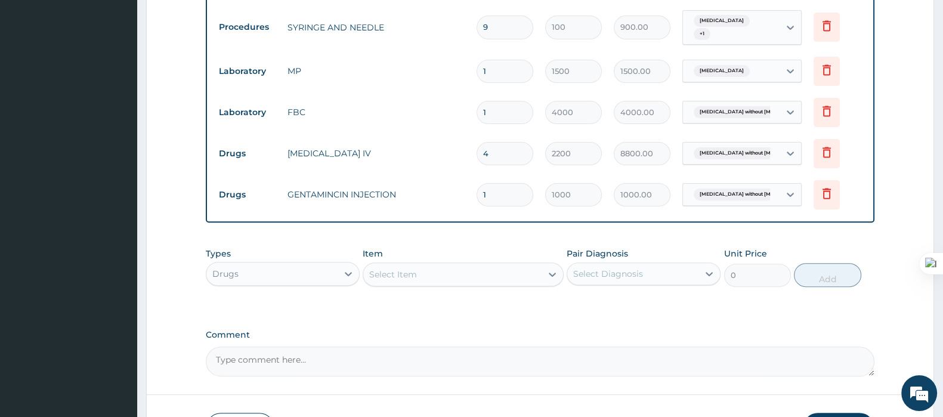
drag, startPoint x: 499, startPoint y: 191, endPoint x: 450, endPoint y: 196, distance: 49.1
click at [450, 196] on tr "Drugs GENTAMINCIN INJECTION 1 1000 1000.00 Sepsis without septic shock Delete" at bounding box center [540, 194] width 654 height 41
type input "4"
type input "4000.00"
type input "4"
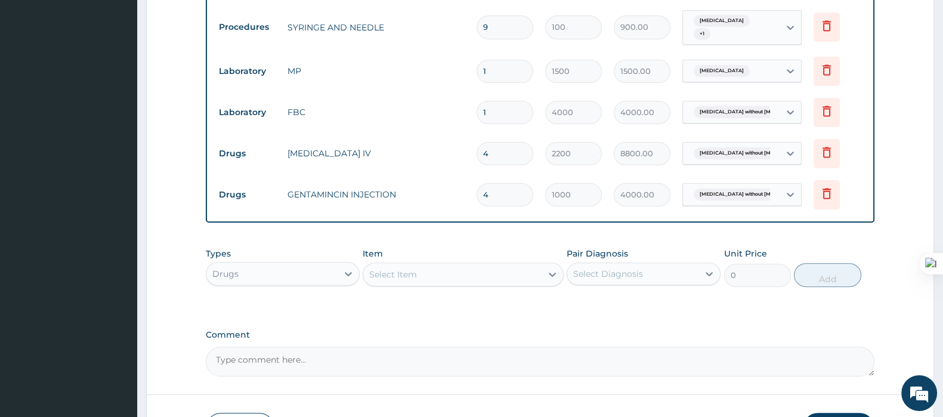
click at [432, 273] on div "Select Item" at bounding box center [452, 274] width 178 height 19
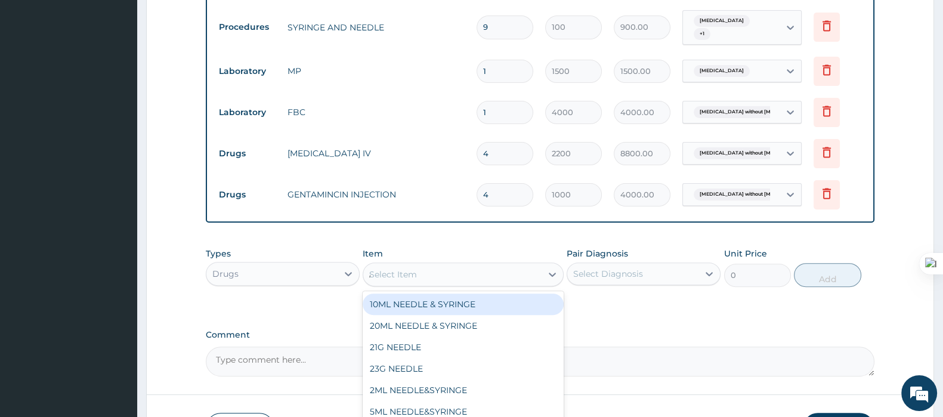
type input "ARTE"
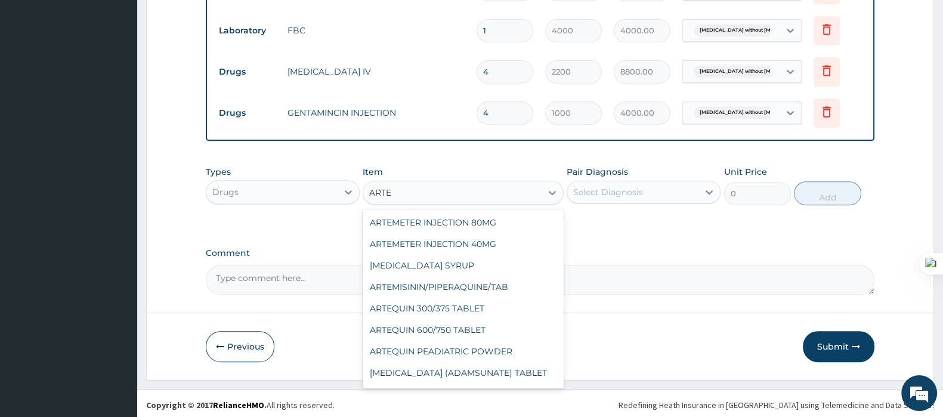
scroll to position [233, 0]
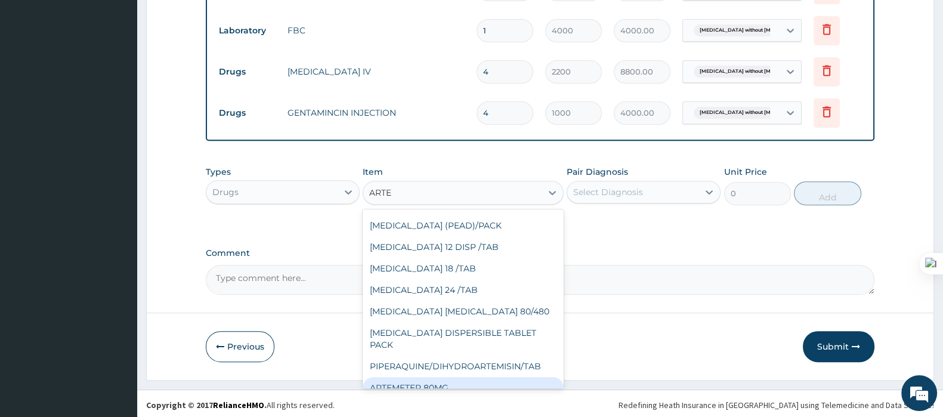
click at [449, 377] on div "ARTEMETER 80MG" at bounding box center [463, 387] width 200 height 21
type input "1000"
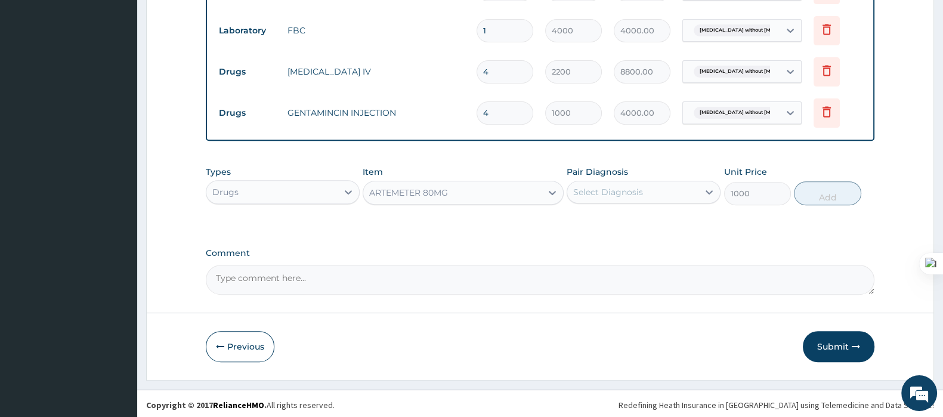
click at [609, 192] on div "Select Diagnosis" at bounding box center [608, 192] width 70 height 12
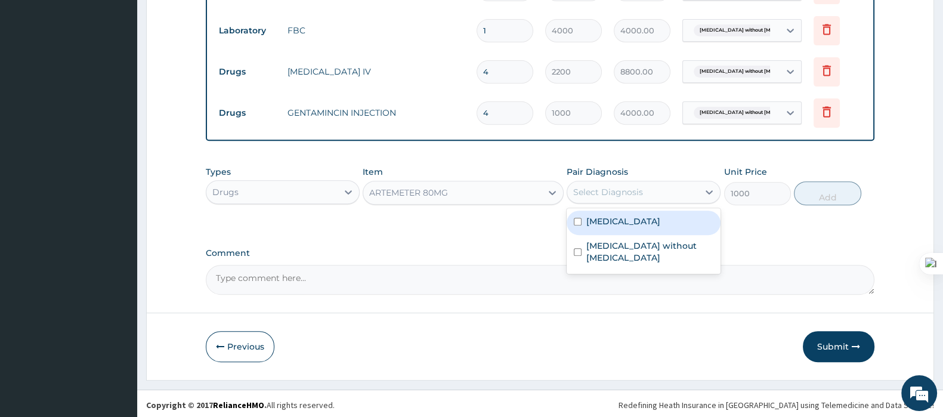
click at [604, 215] on label "Malaria, unspecified" at bounding box center [623, 221] width 74 height 12
checkbox input "true"
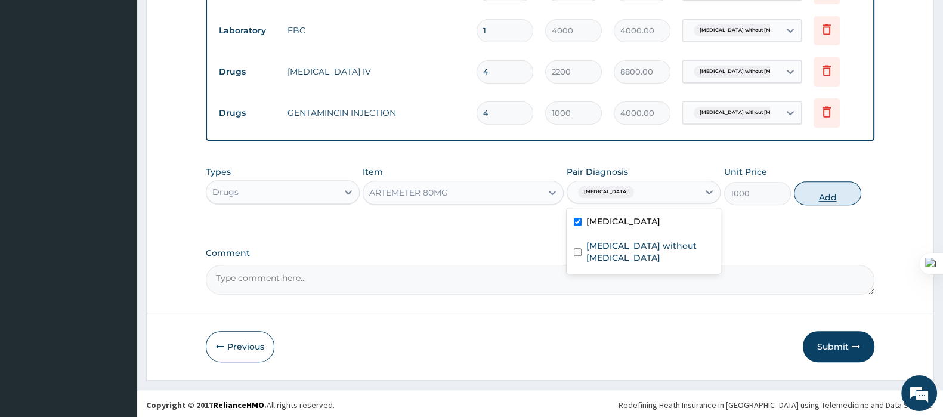
click at [810, 191] on button "Add" at bounding box center [827, 193] width 67 height 24
type input "0"
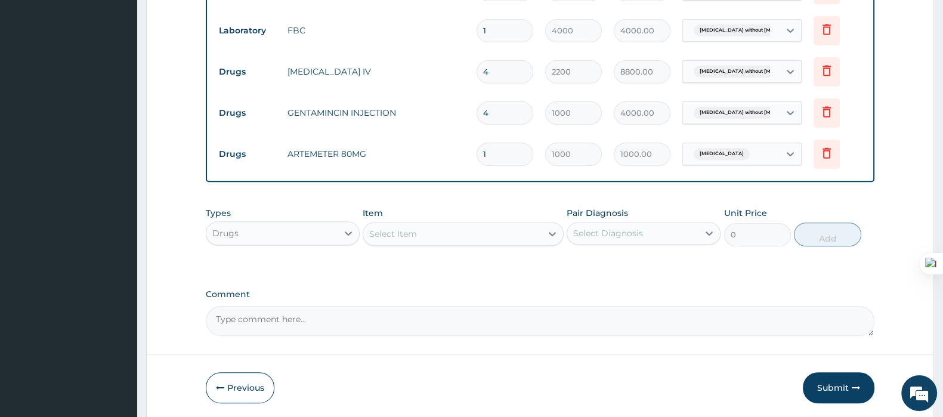
drag, startPoint x: 501, startPoint y: 153, endPoint x: 420, endPoint y: 164, distance: 81.8
click at [420, 164] on tr "Drugs ARTEMETER 80MG 1 1000 1000.00 Malaria, unspecified Delete" at bounding box center [540, 154] width 654 height 41
type input "4"
type input "4000.00"
type input "0.00"
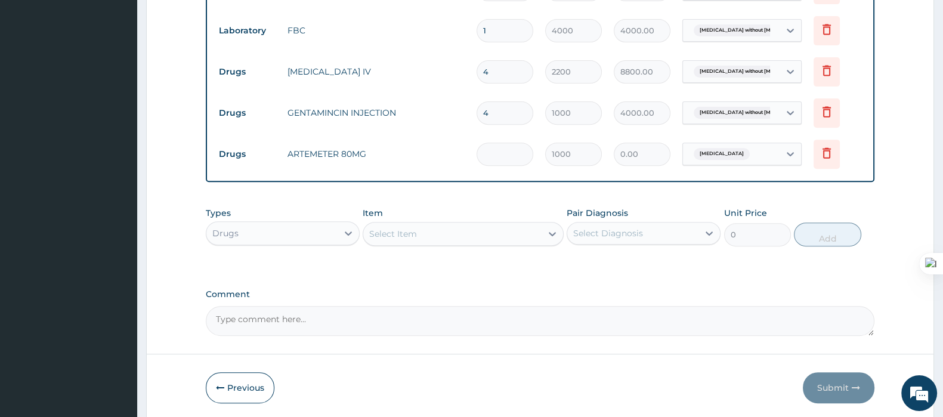
type input "3"
type input "3000.00"
type input "3"
click at [456, 233] on div "Select Item" at bounding box center [452, 233] width 178 height 19
type input "DICLO"
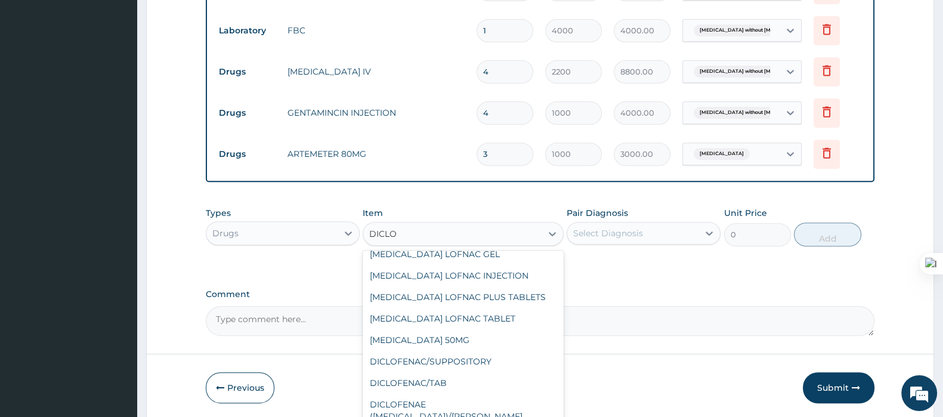
scroll to position [138, 0]
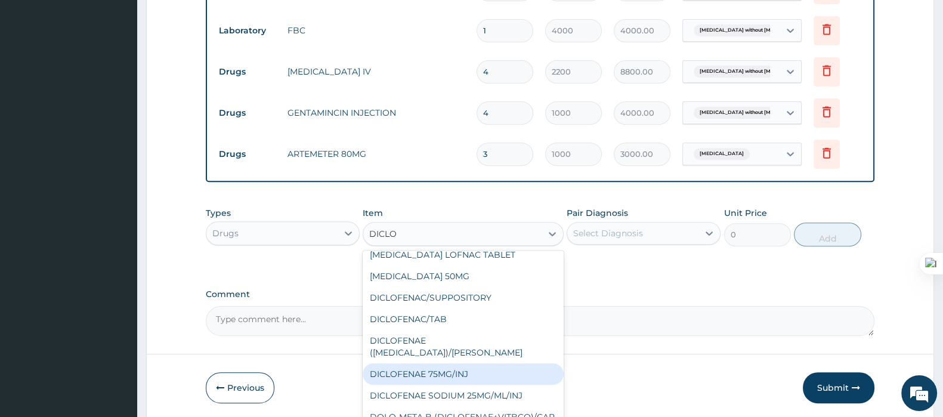
click at [470, 363] on div "DICLOFENAE 75MG/INJ" at bounding box center [463, 373] width 200 height 21
type input "500"
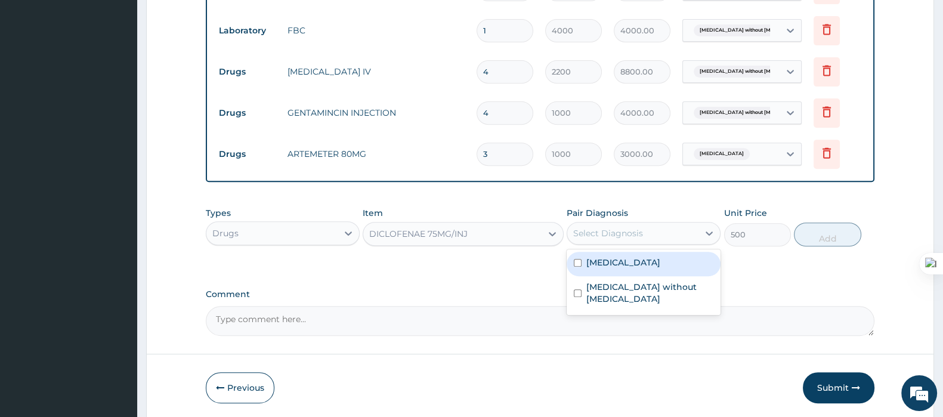
click at [646, 231] on div "Select Diagnosis" at bounding box center [632, 233] width 131 height 19
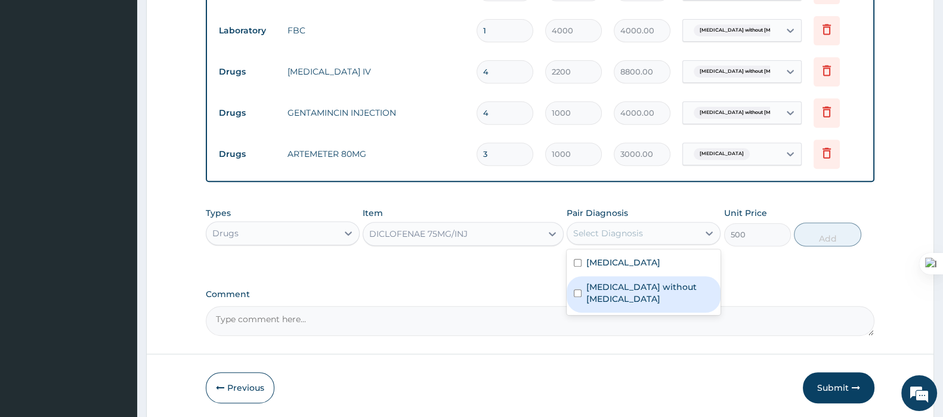
click at [648, 282] on label "Sepsis without septic shock" at bounding box center [649, 293] width 127 height 24
checkbox input "true"
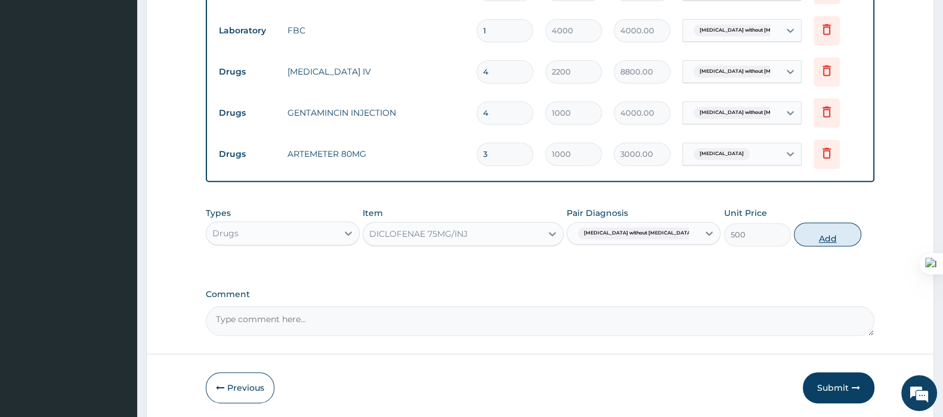
click at [824, 231] on button "Add" at bounding box center [827, 234] width 67 height 24
type input "0"
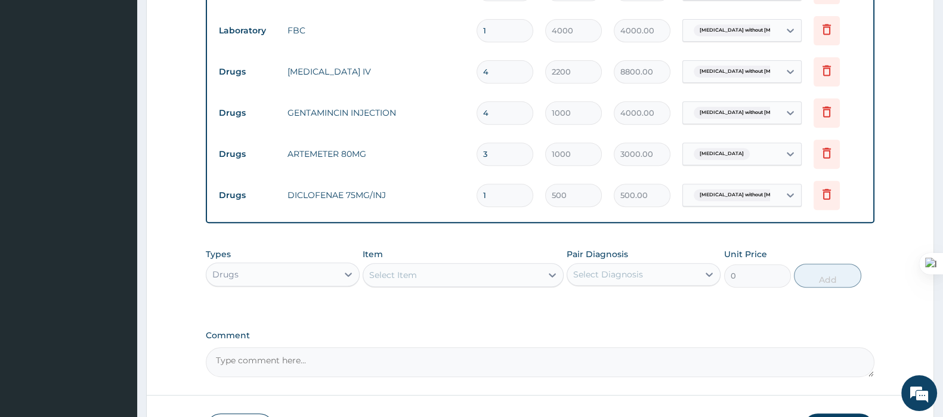
click at [405, 270] on div "Select Item" at bounding box center [393, 275] width 48 height 12
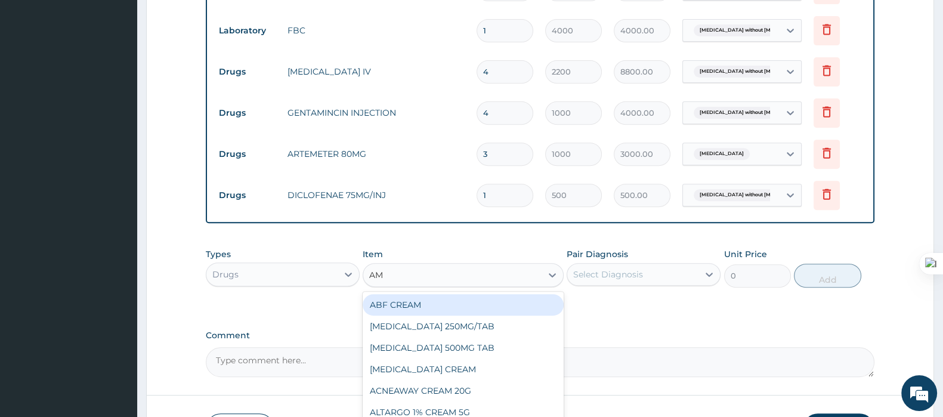
type input "AMO"
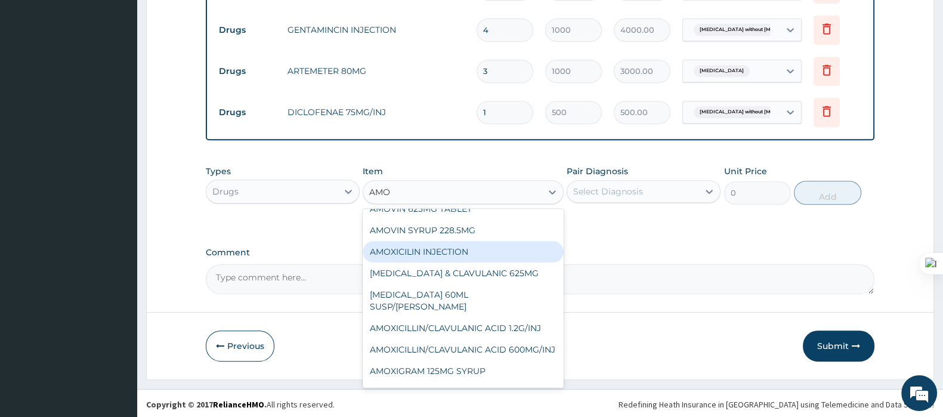
scroll to position [224, 0]
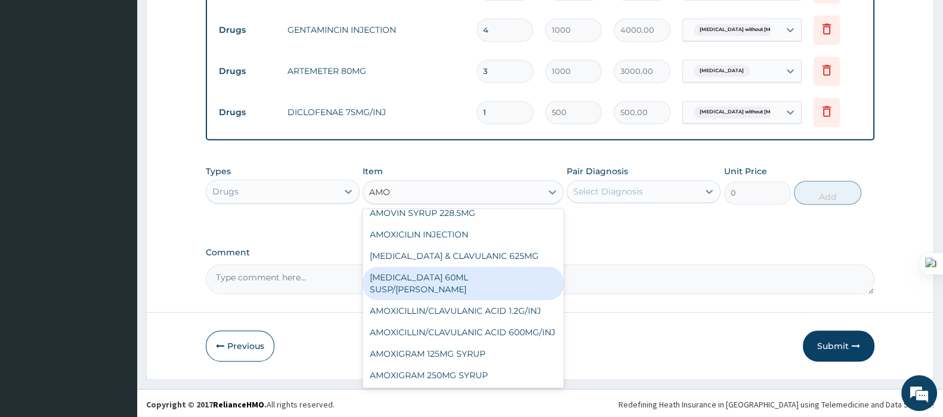
click at [465, 276] on div "AMOXICILLIN 60ML SUSP/BOTT" at bounding box center [463, 283] width 200 height 33
type input "1000"
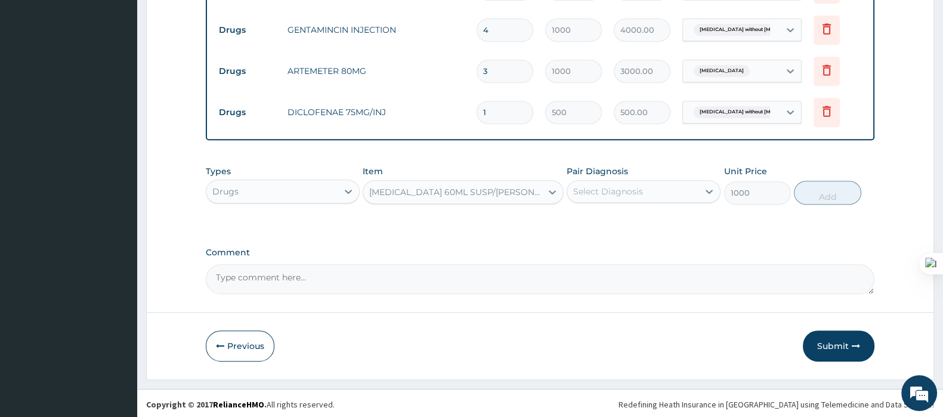
click at [638, 191] on div "Select Diagnosis" at bounding box center [608, 191] width 70 height 12
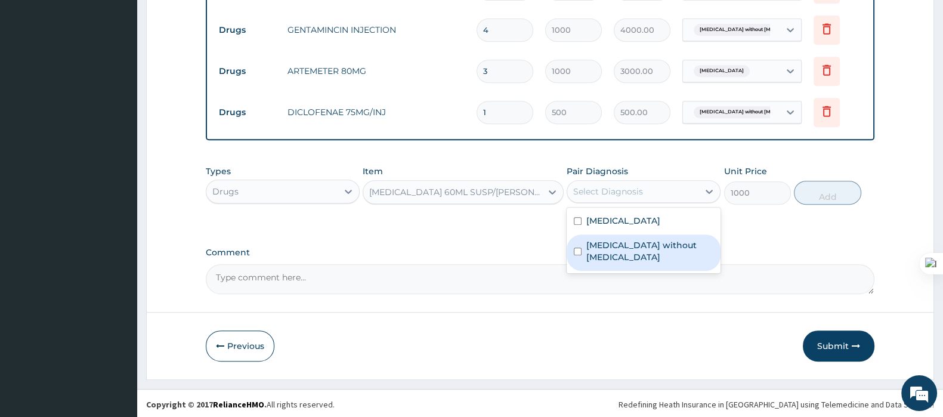
click at [612, 239] on label "Sepsis without septic shock" at bounding box center [649, 251] width 127 height 24
checkbox input "true"
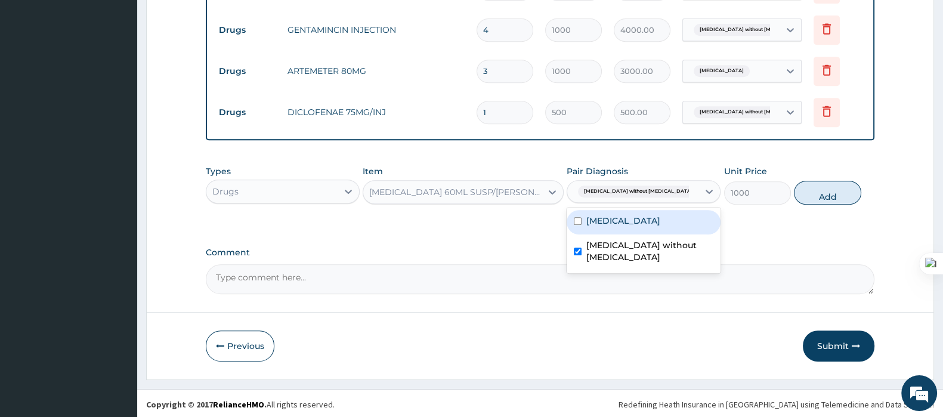
drag, startPoint x: 814, startPoint y: 191, endPoint x: 530, endPoint y: 59, distance: 313.0
click at [815, 191] on button "Add" at bounding box center [827, 193] width 67 height 24
type input "0"
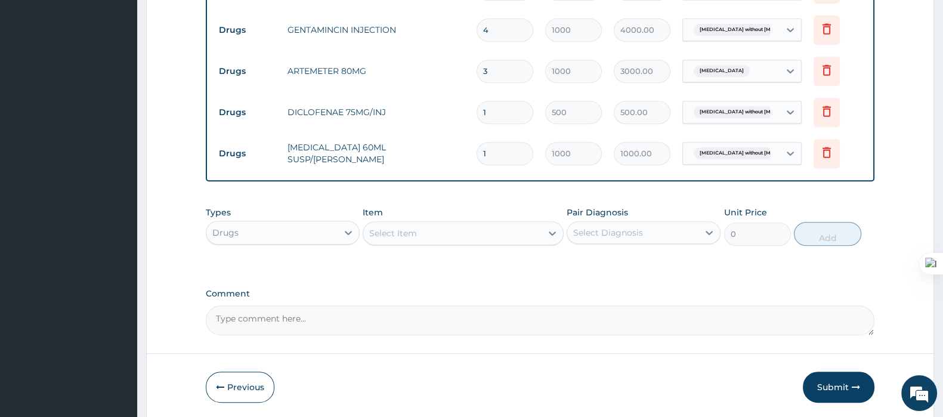
click at [409, 228] on div "Select Item" at bounding box center [393, 233] width 48 height 12
type input "ARTE"
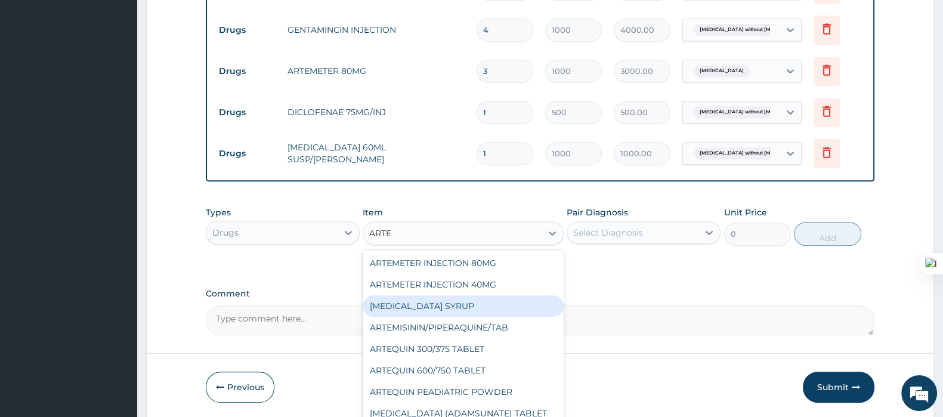
click at [471, 304] on div "ARTEMETHER SYRUP" at bounding box center [463, 305] width 200 height 21
type input "800"
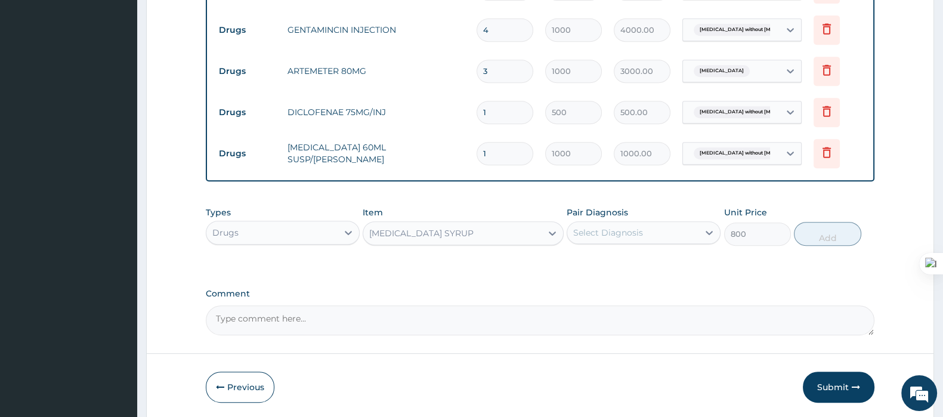
click at [615, 234] on div "Select Diagnosis" at bounding box center [608, 233] width 70 height 12
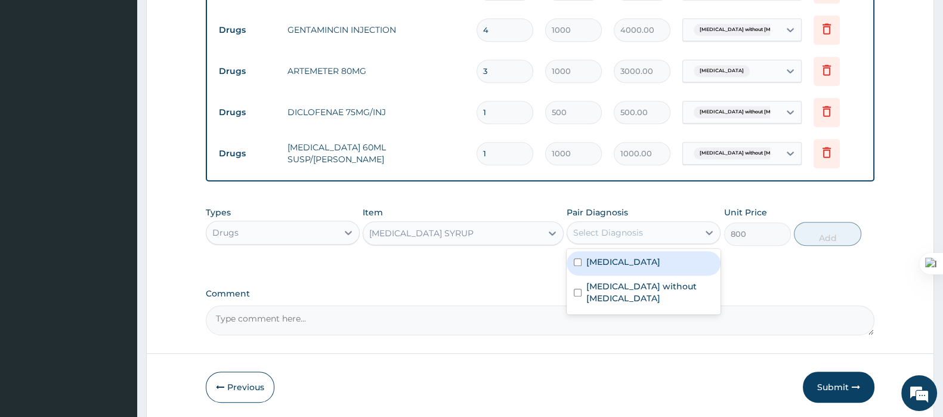
click at [611, 256] on label "Malaria, unspecified" at bounding box center [623, 262] width 74 height 12
checkbox input "true"
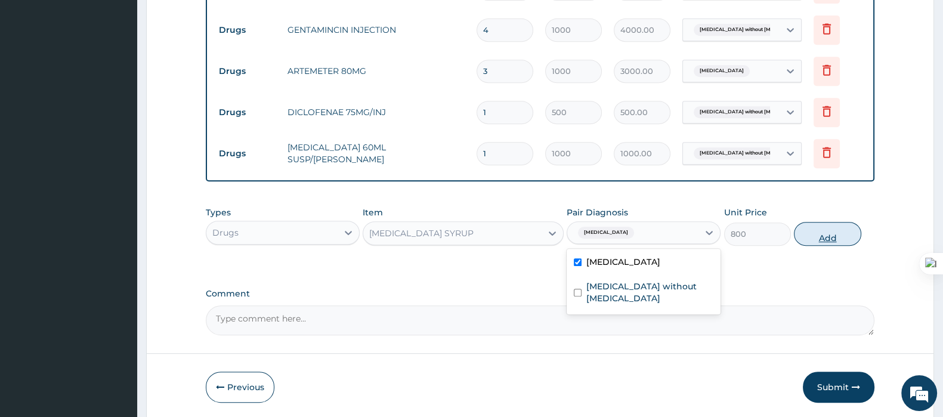
click at [821, 242] on button "Add" at bounding box center [827, 234] width 67 height 24
type input "0"
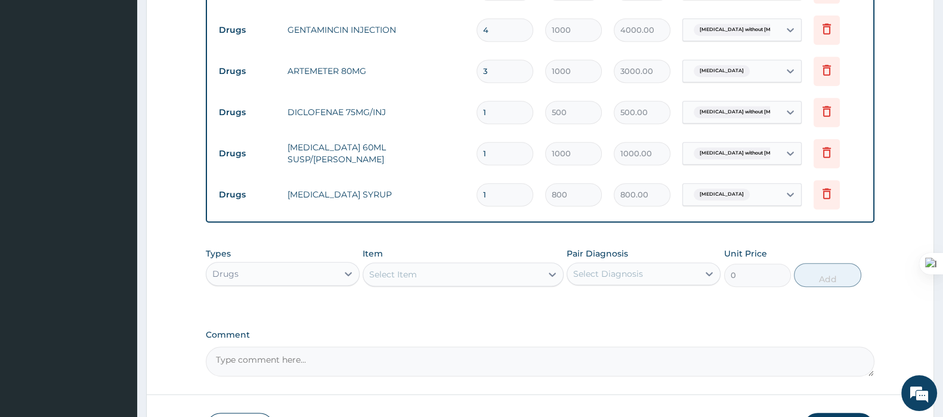
click at [397, 268] on div "Select Item" at bounding box center [393, 274] width 48 height 12
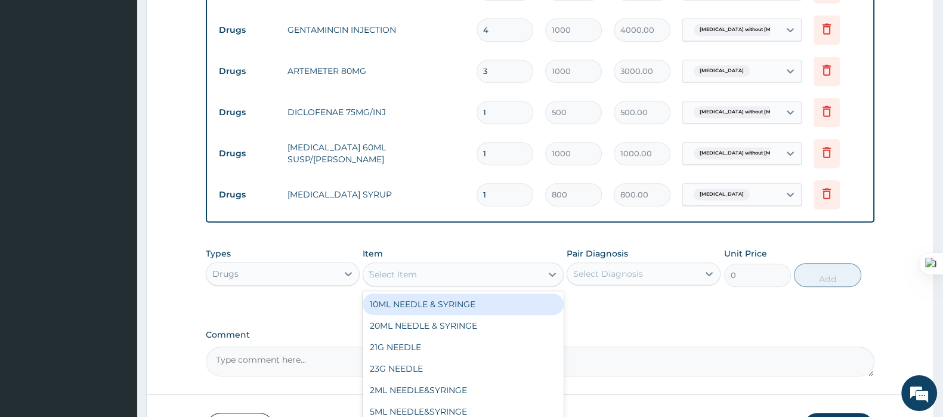
type input "YELLO"
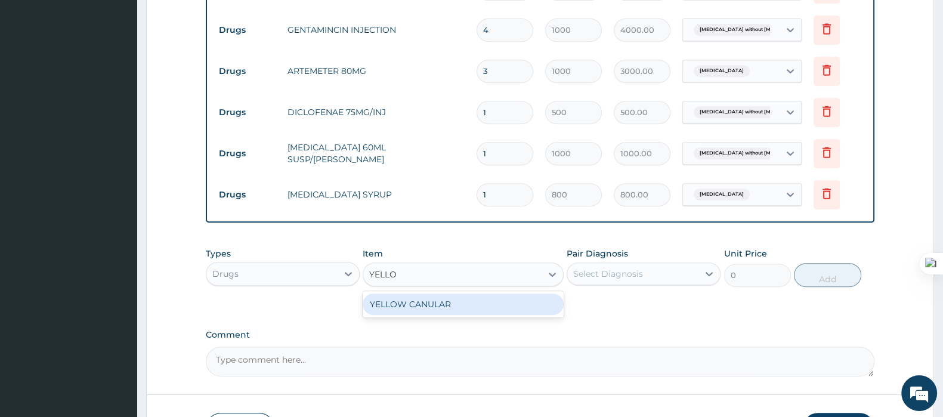
click at [418, 298] on div "YELLOW CANULAR" at bounding box center [463, 303] width 200 height 21
type input "131.25"
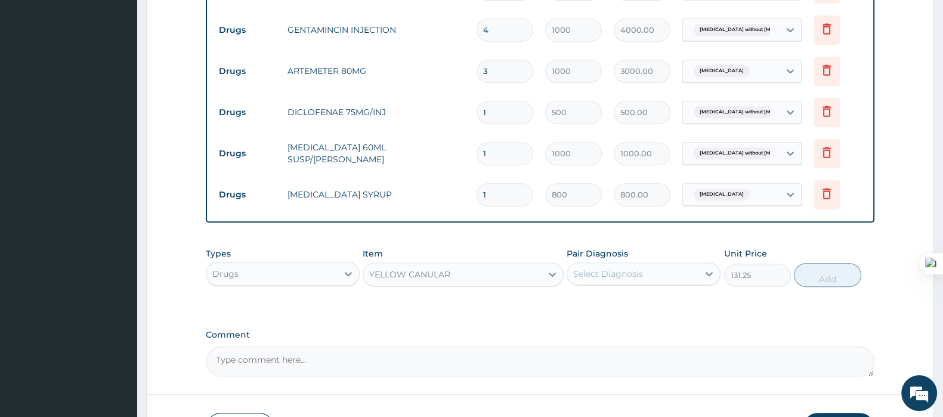
click at [618, 270] on div "Select Diagnosis" at bounding box center [608, 274] width 70 height 12
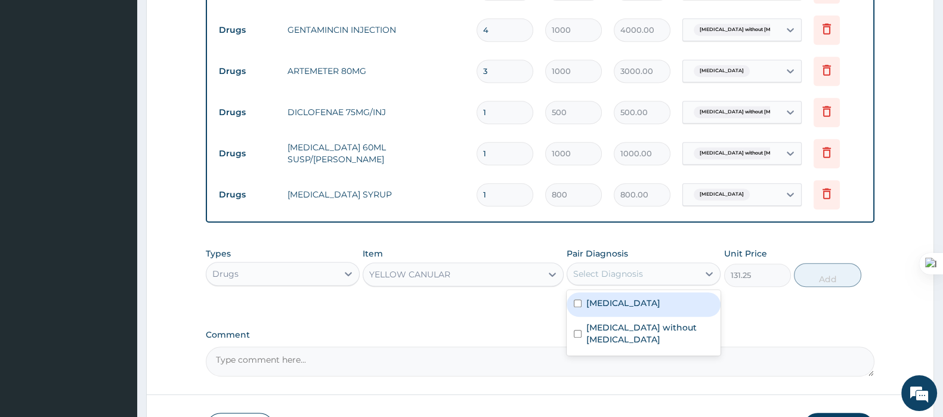
click at [597, 297] on label "Malaria, unspecified" at bounding box center [623, 303] width 74 height 12
checkbox input "true"
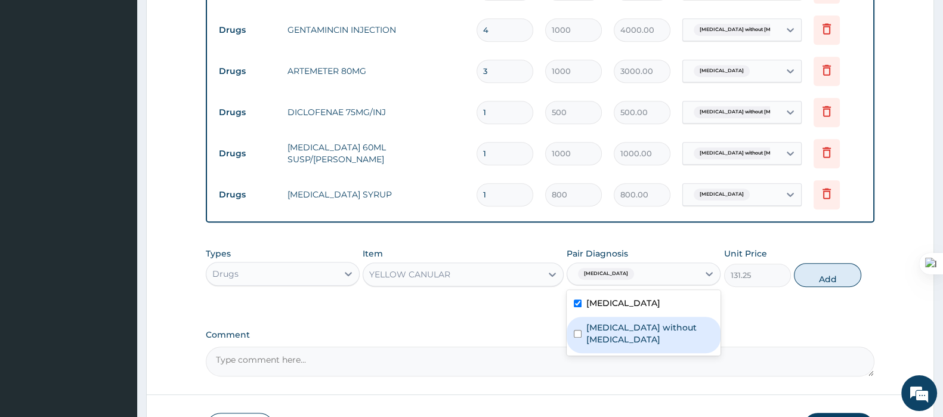
drag, startPoint x: 599, startPoint y: 317, endPoint x: 612, endPoint y: 318, distance: 12.5
click at [600, 318] on div "Sepsis without septic shock" at bounding box center [644, 335] width 154 height 36
checkbox input "true"
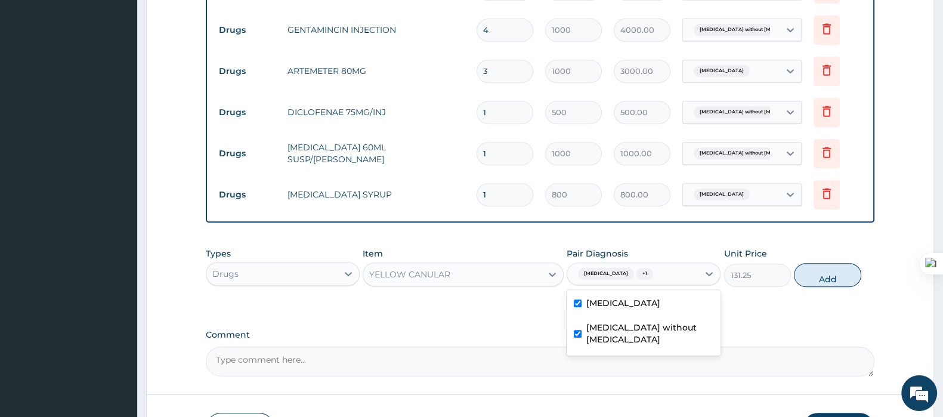
drag, startPoint x: 817, startPoint y: 275, endPoint x: 727, endPoint y: 269, distance: 90.3
click at [820, 275] on button "Add" at bounding box center [827, 275] width 67 height 24
type input "0"
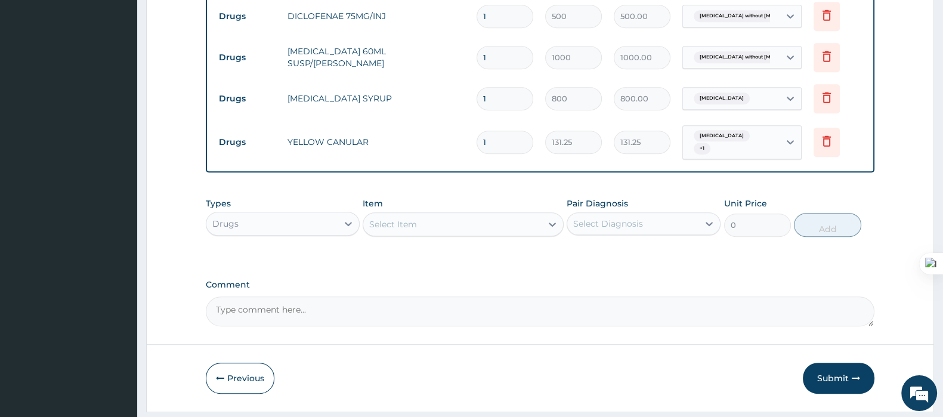
scroll to position [811, 0]
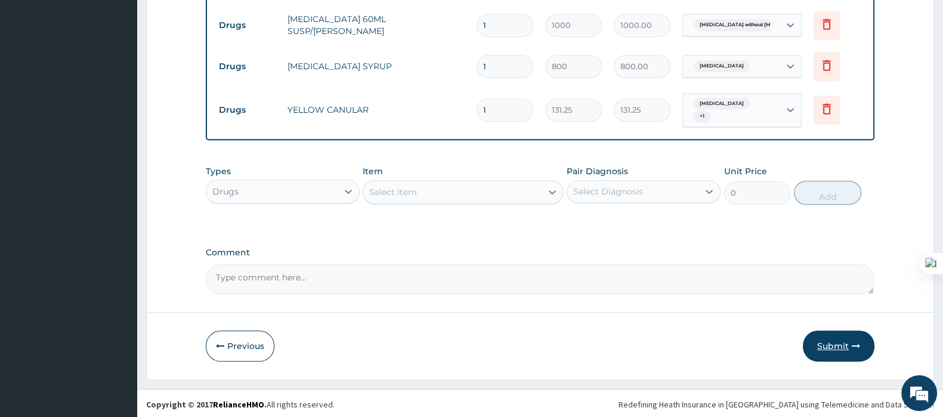
click at [841, 342] on button "Submit" at bounding box center [839, 345] width 72 height 31
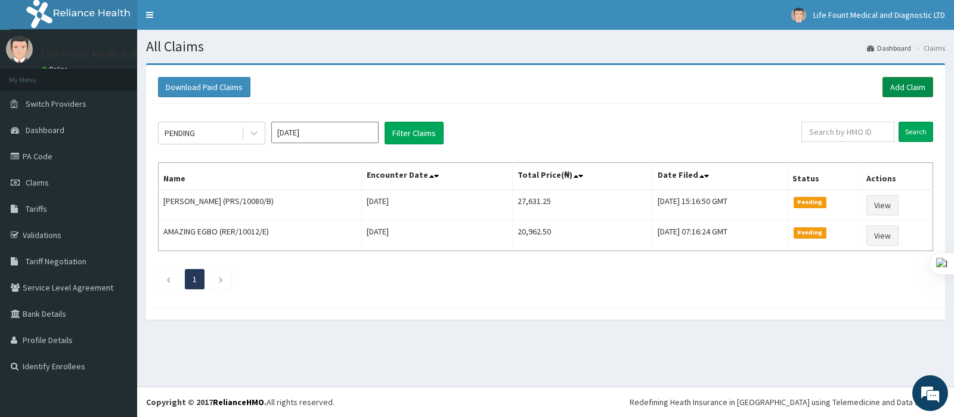
click at [914, 83] on link "Add Claim" at bounding box center [908, 87] width 51 height 20
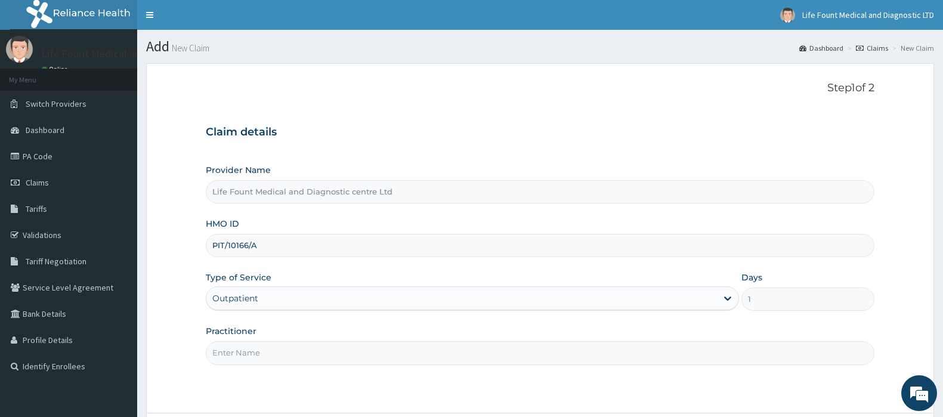
drag, startPoint x: 0, startPoint y: 0, endPoint x: 289, endPoint y: 350, distance: 453.7
click at [290, 344] on input "Practitioner" at bounding box center [540, 352] width 669 height 23
click at [289, 350] on input "Practitioner" at bounding box center [540, 352] width 669 height 23
type input "DOCTOR [PERSON_NAME]"
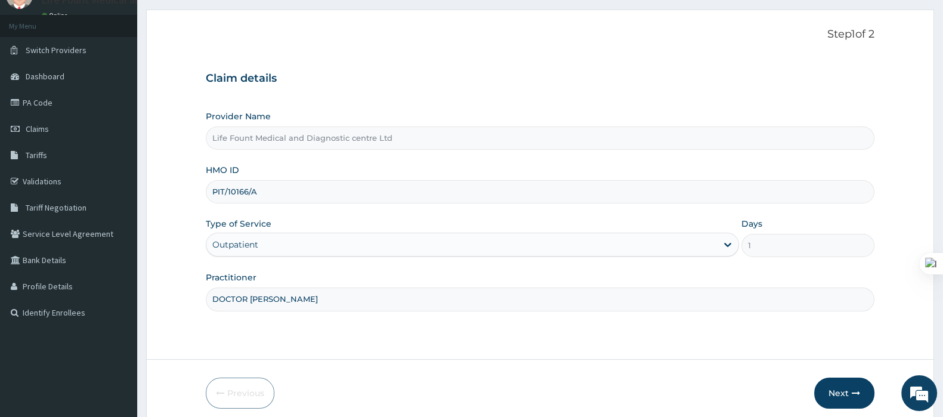
scroll to position [102, 0]
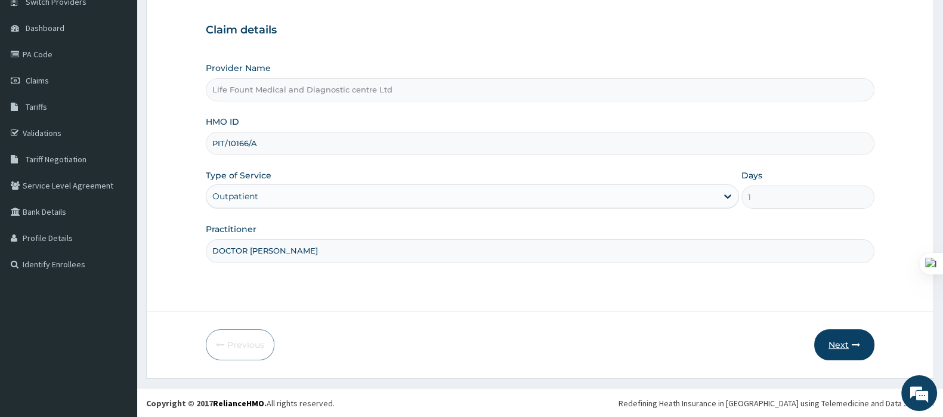
click at [857, 347] on icon "button" at bounding box center [856, 345] width 8 height 8
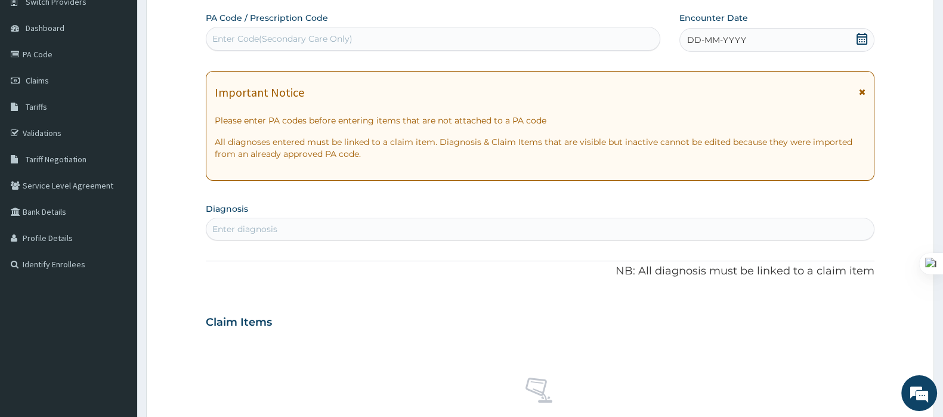
click at [853, 41] on div "DD-MM-YYYY" at bounding box center [776, 40] width 195 height 24
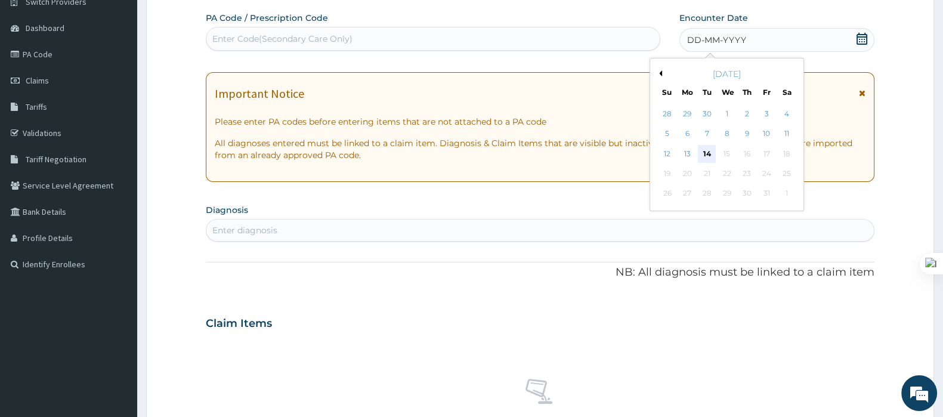
click at [707, 154] on div "14" at bounding box center [707, 154] width 18 height 18
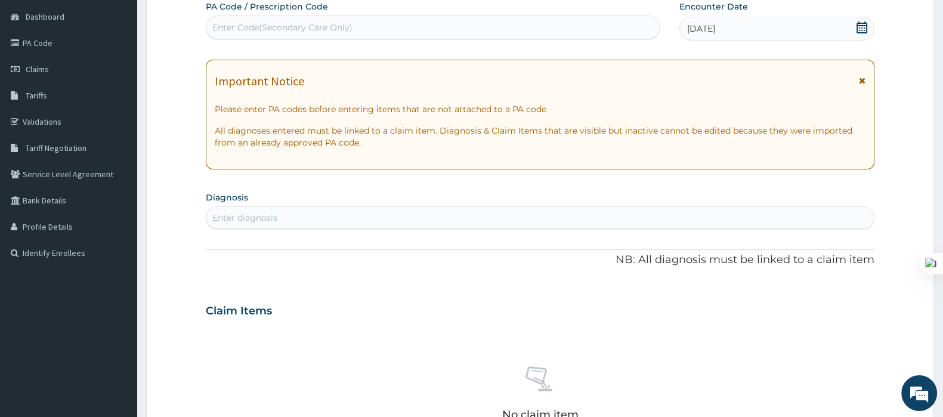
scroll to position [251, 0]
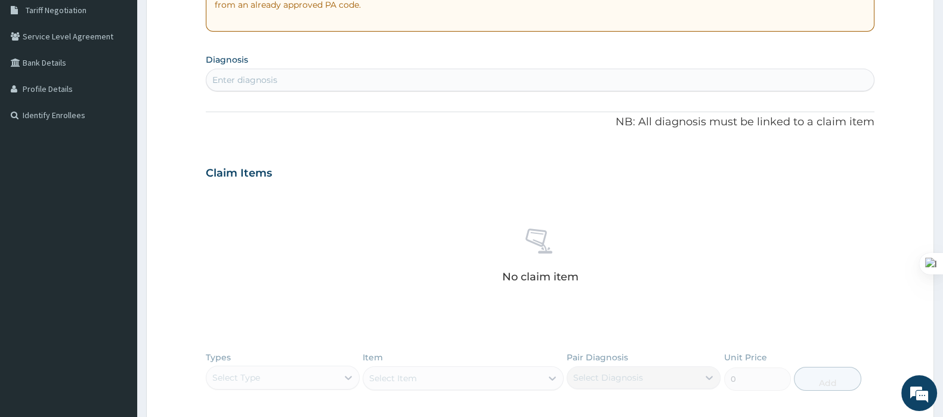
click at [520, 81] on div "Enter diagnosis" at bounding box center [539, 79] width 667 height 19
drag, startPoint x: 353, startPoint y: 81, endPoint x: 375, endPoint y: 67, distance: 26.0
click at [353, 81] on div "Enter diagnosis" at bounding box center [539, 79] width 667 height 19
type input "POLY"
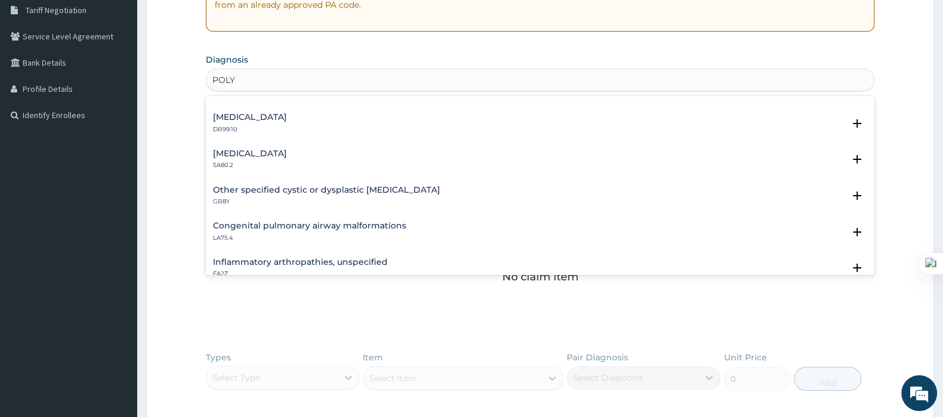
scroll to position [224, 0]
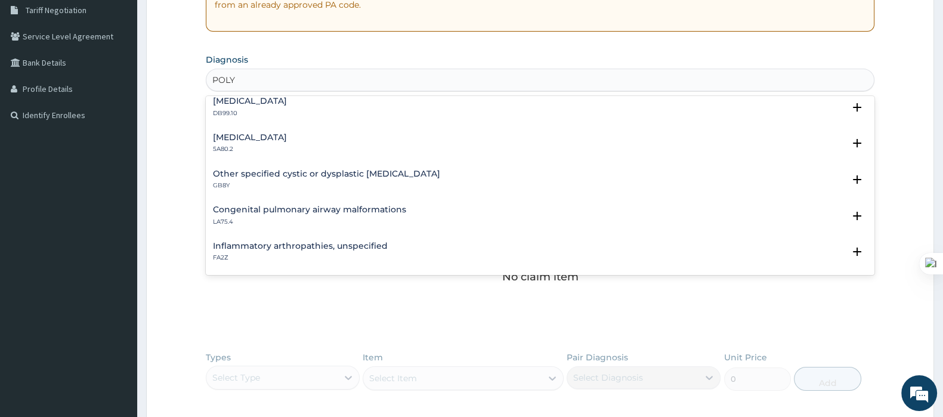
click at [246, 135] on h4 "Polycystic ovary" at bounding box center [250, 137] width 74 height 9
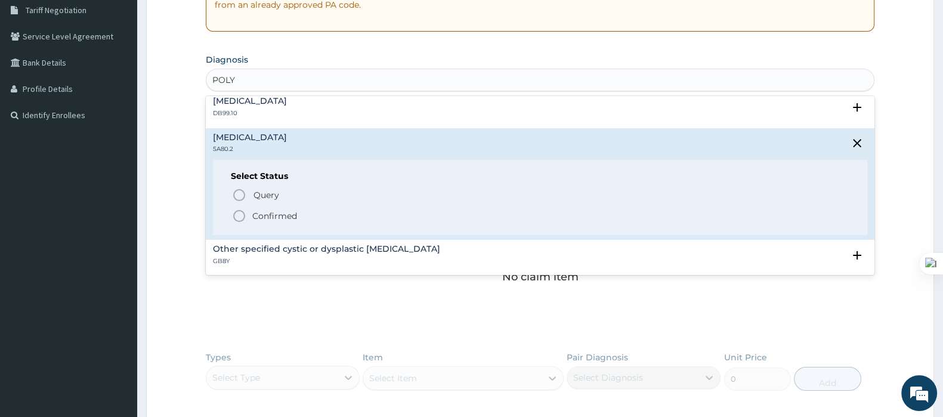
click at [255, 211] on p "Confirmed" at bounding box center [274, 216] width 45 height 12
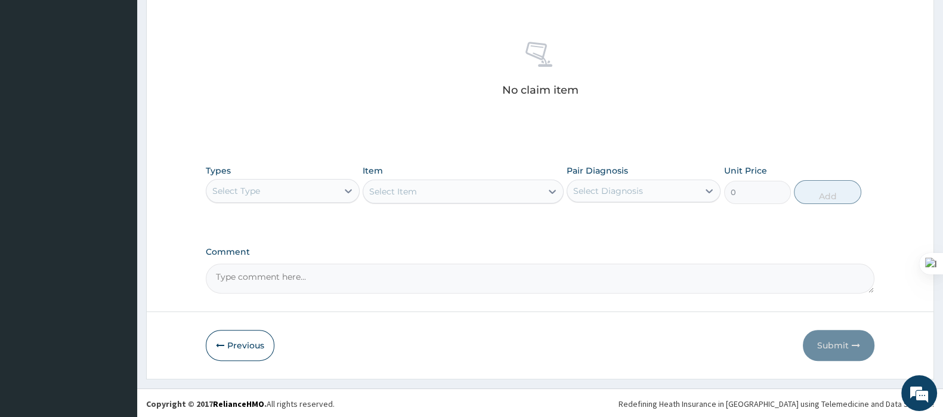
scroll to position [441, 0]
click at [316, 181] on div "Select Type" at bounding box center [271, 190] width 131 height 19
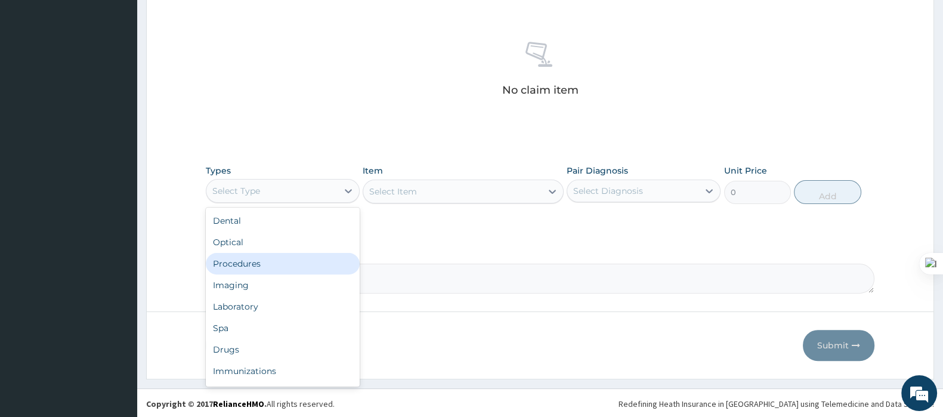
drag, startPoint x: 301, startPoint y: 261, endPoint x: 326, endPoint y: 234, distance: 36.3
click at [301, 261] on div "Procedures" at bounding box center [283, 263] width 154 height 21
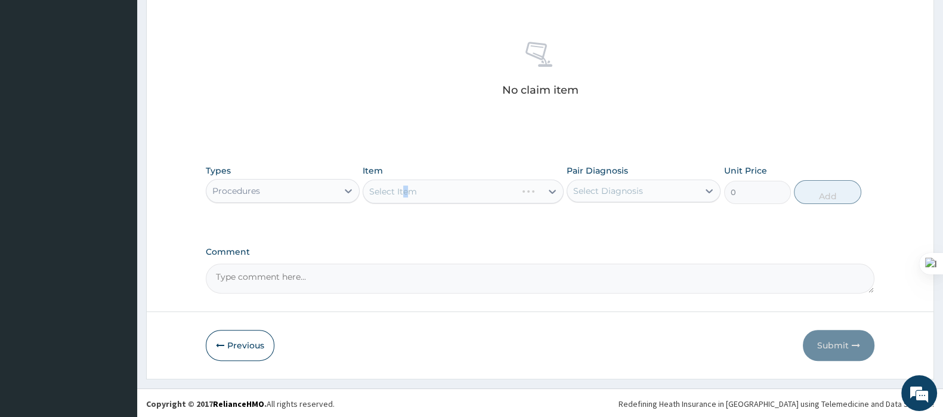
click at [406, 191] on div "Select Item" at bounding box center [463, 192] width 200 height 24
click at [446, 186] on div "Select Item" at bounding box center [463, 192] width 200 height 24
click at [444, 188] on div "Select Item" at bounding box center [452, 191] width 178 height 19
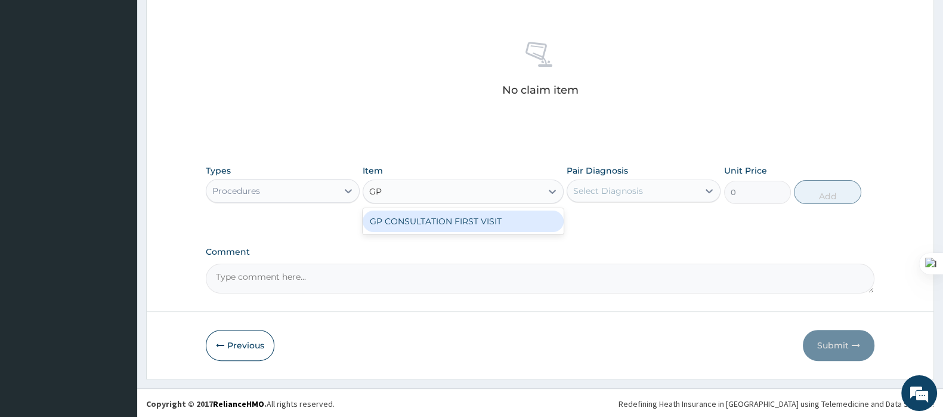
type input "GP"
click at [438, 223] on div "GP CONSULTATION FIRST VISIT" at bounding box center [463, 221] width 200 height 21
type input "3000"
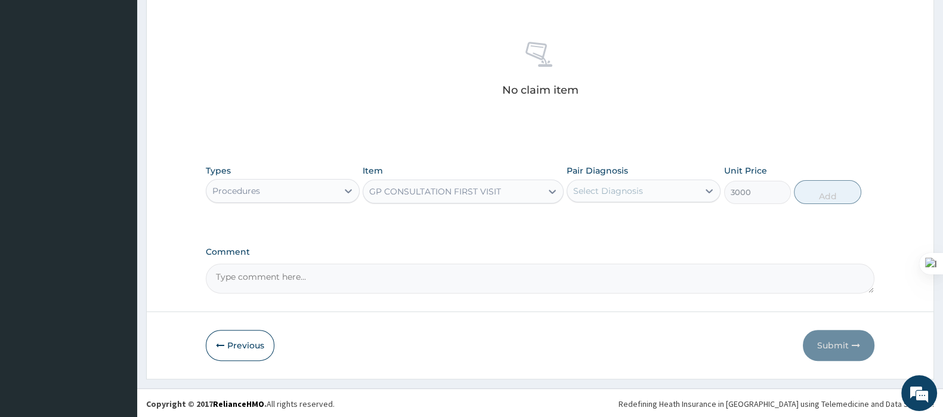
click at [618, 187] on div "Select Diagnosis" at bounding box center [608, 191] width 70 height 12
click at [604, 218] on label "Polycystic ovary" at bounding box center [623, 220] width 74 height 12
checkbox input "true"
click at [830, 196] on button "Add" at bounding box center [827, 192] width 67 height 24
type input "0"
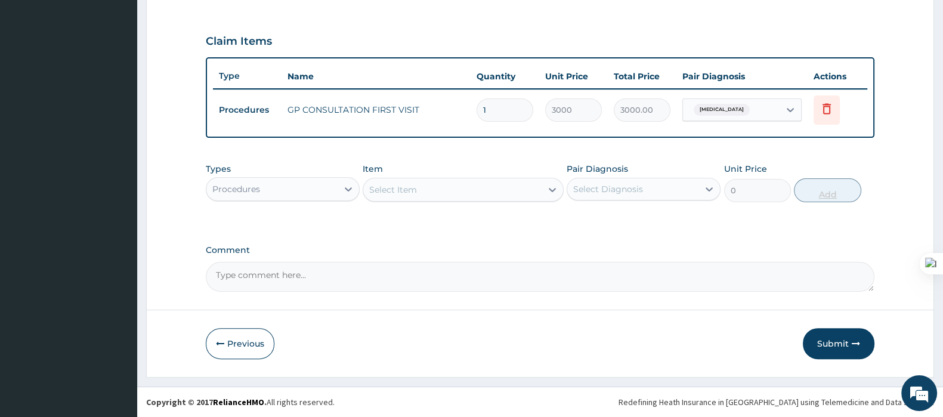
scroll to position [385, 0]
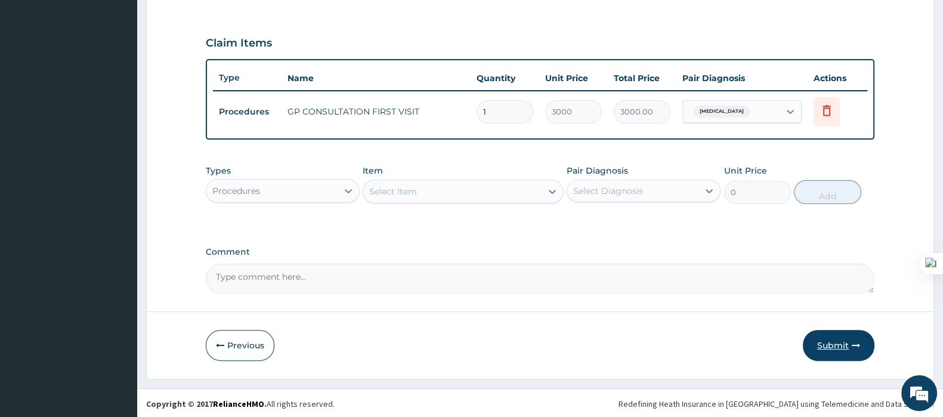
click at [832, 346] on button "Submit" at bounding box center [839, 345] width 72 height 31
